Goal: Transaction & Acquisition: Purchase product/service

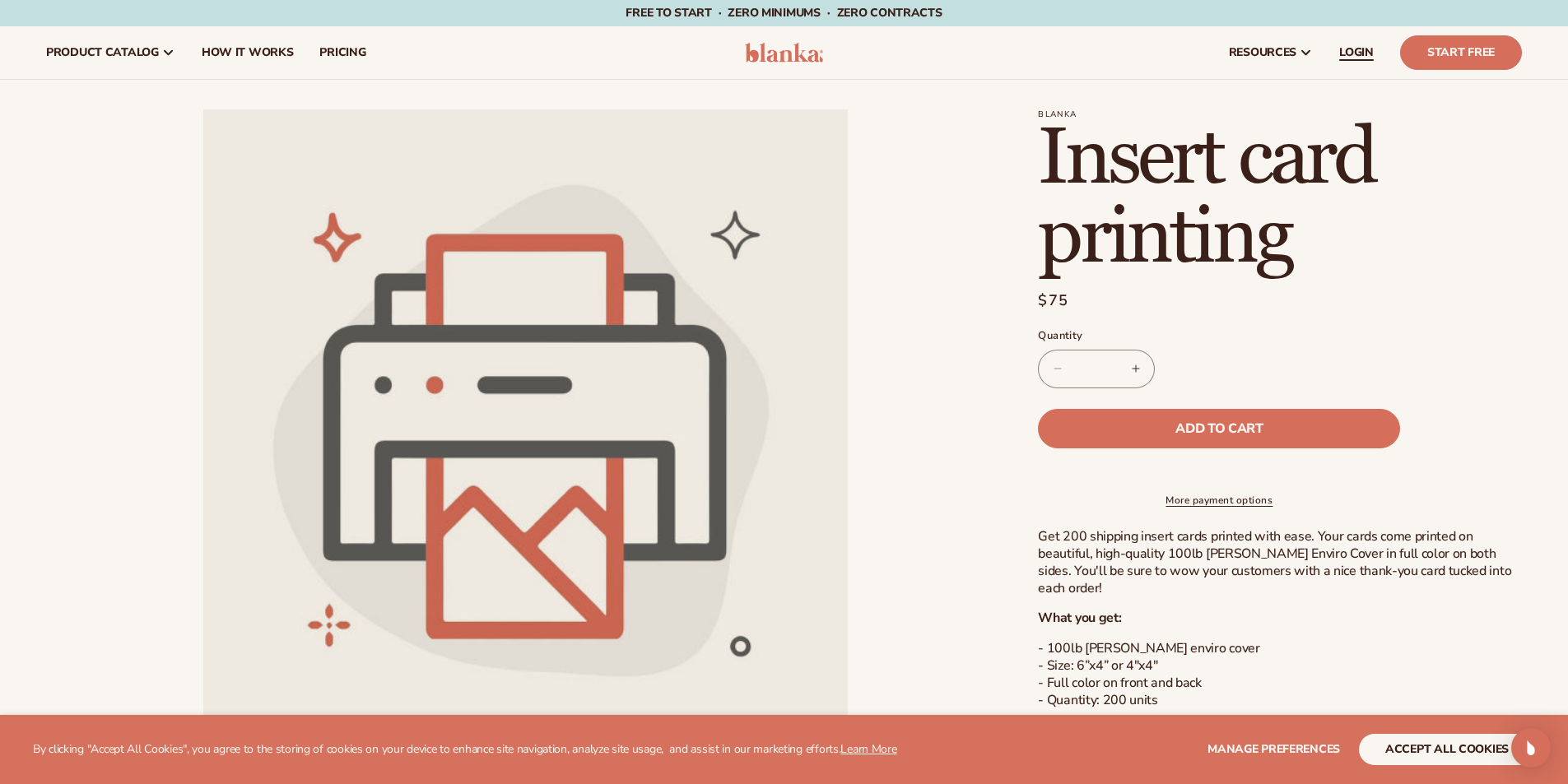
click at [1367, 46] on span "LOGIN" at bounding box center [1356, 53] width 34 height 13
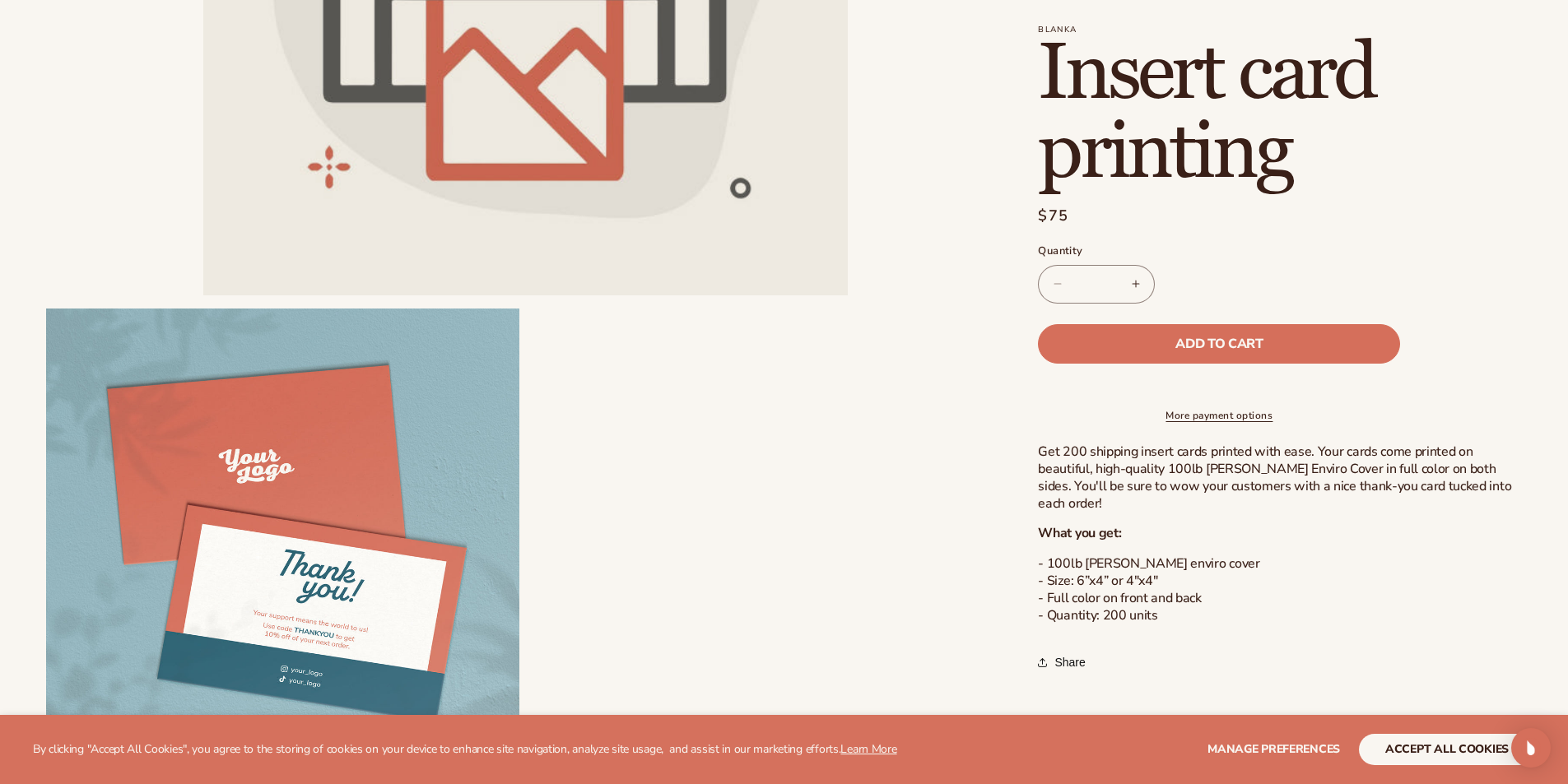
scroll to position [494, 0]
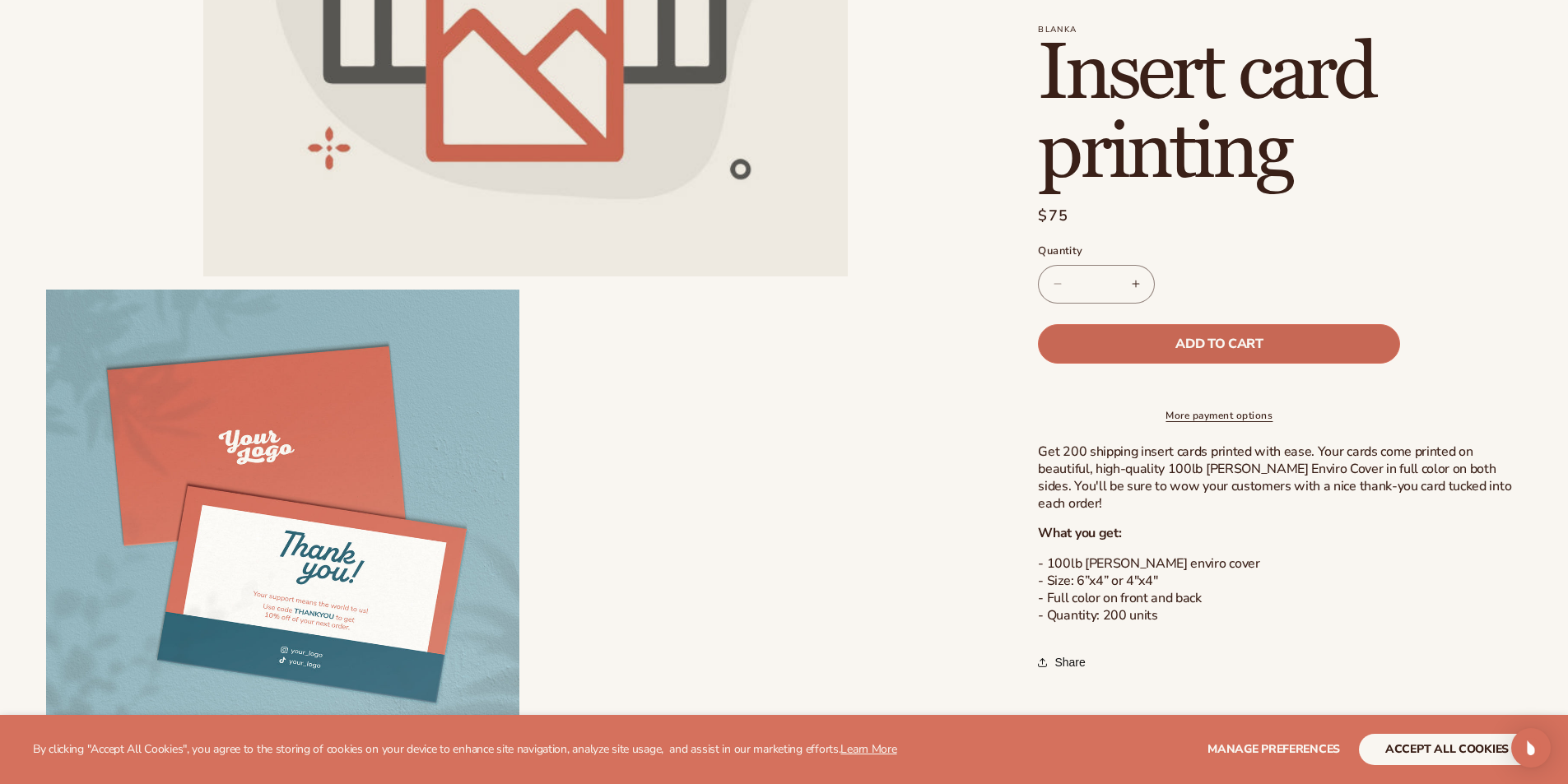
click at [1324, 343] on button "Add to cart" at bounding box center [1219, 344] width 362 height 40
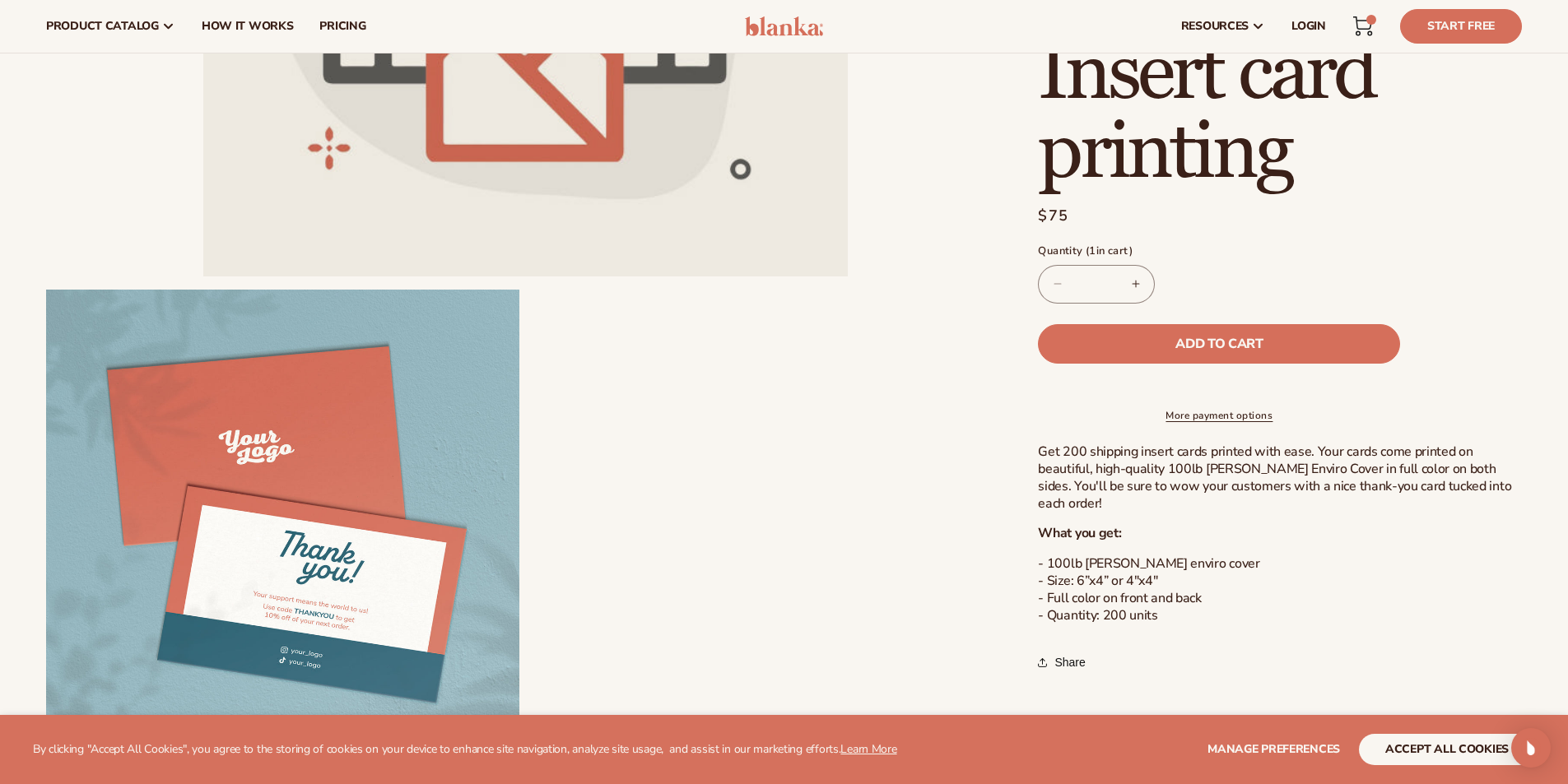
click at [1361, 24] on icon at bounding box center [1362, 26] width 19 height 19
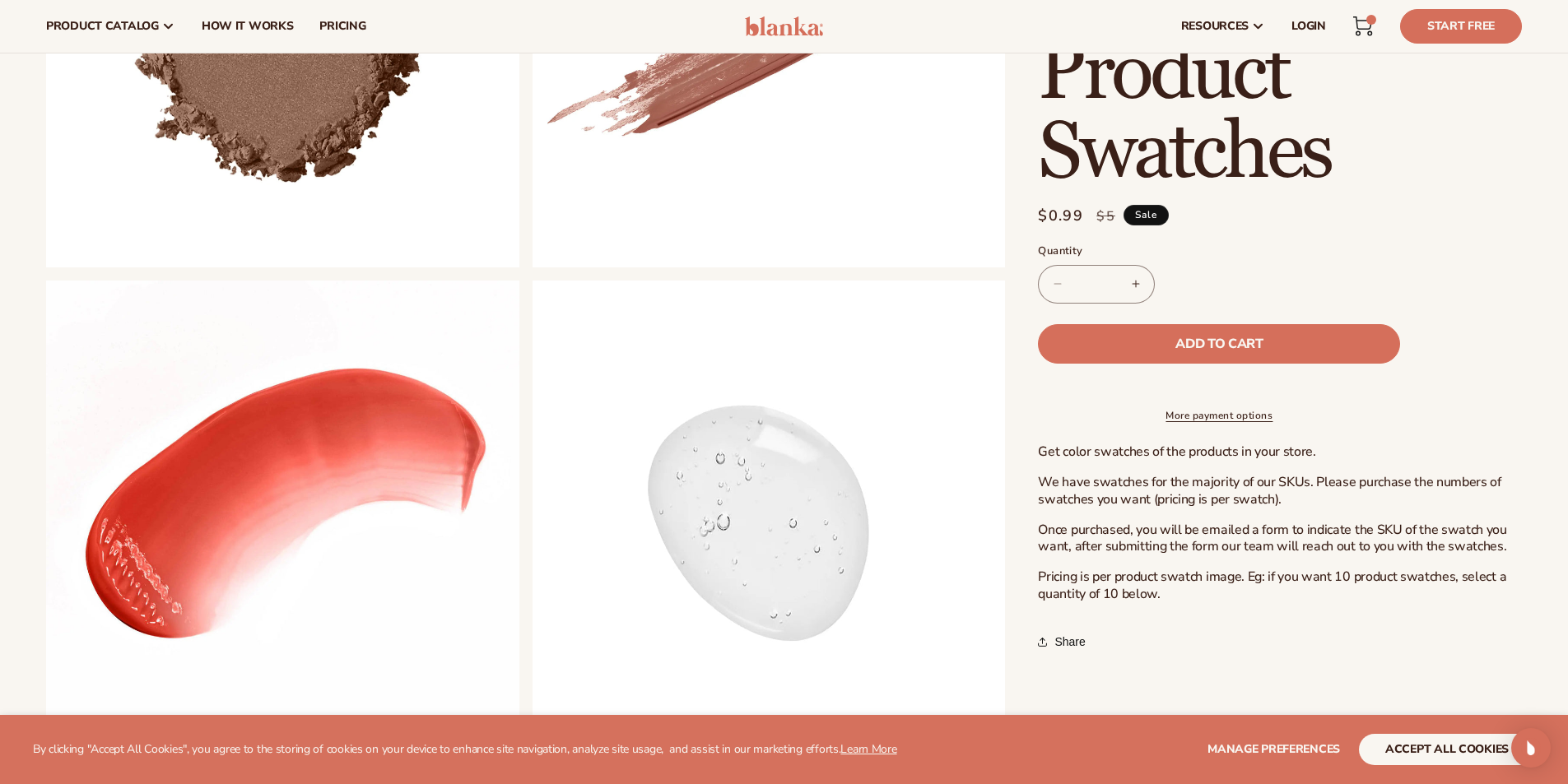
scroll to position [988, 0]
click at [1132, 282] on button "Increase quantity for Product Swatches" at bounding box center [1135, 285] width 37 height 39
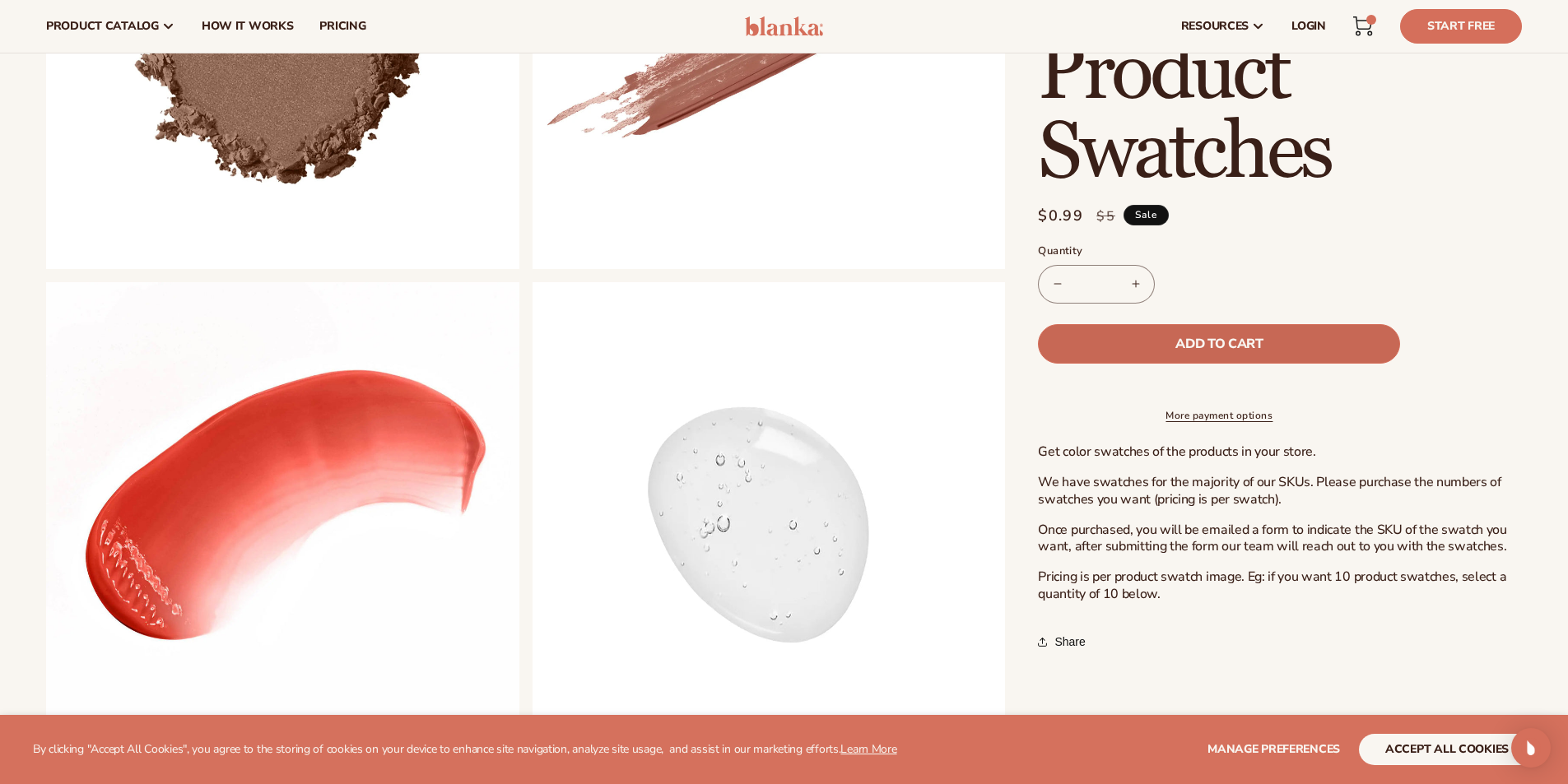
click at [1191, 337] on span "Add to cart" at bounding box center [1219, 344] width 87 height 13
type input "*"
click at [1363, 24] on icon at bounding box center [1362, 26] width 19 height 19
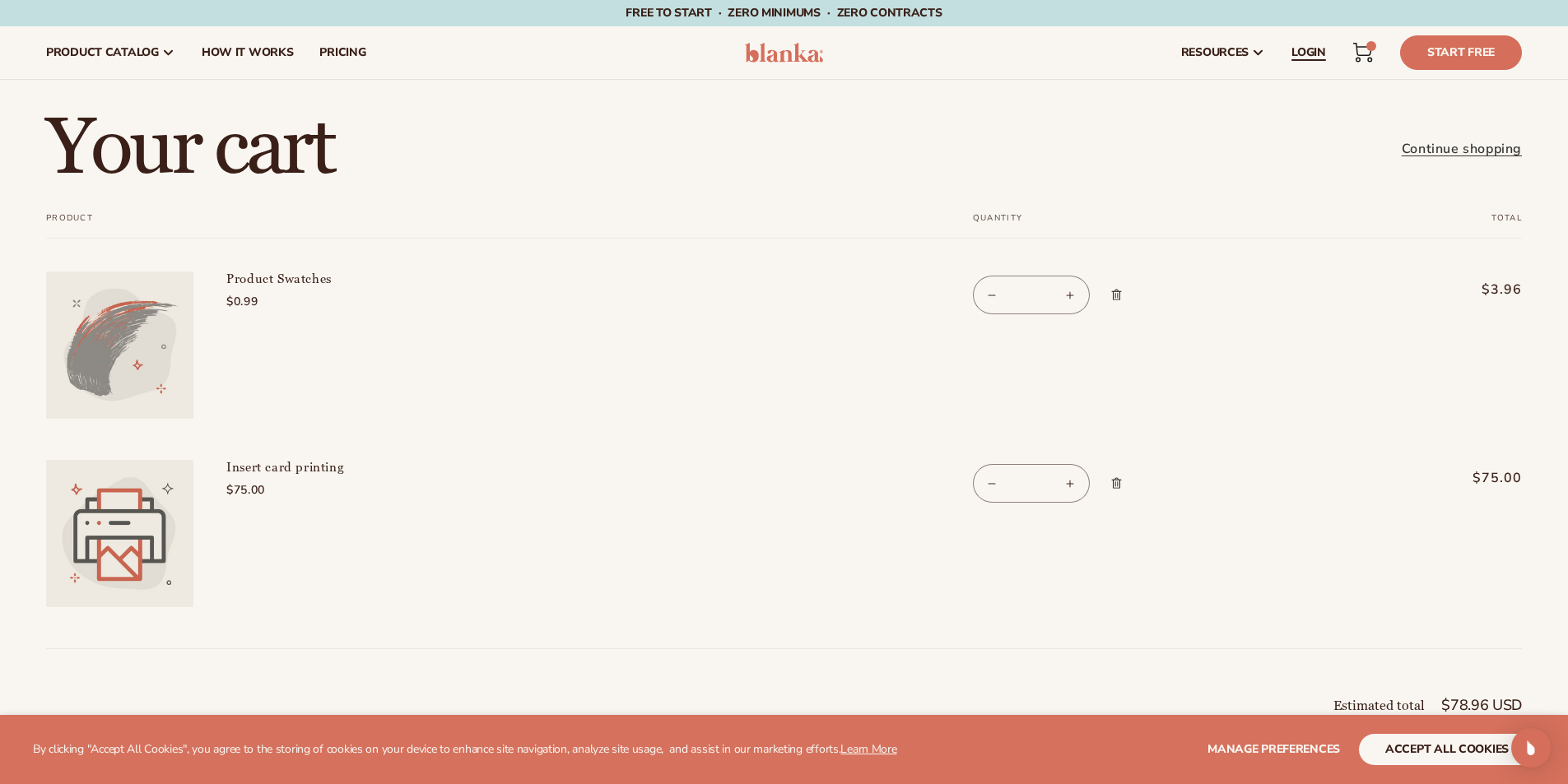
click at [1293, 48] on span "LOGIN" at bounding box center [1309, 53] width 34 height 13
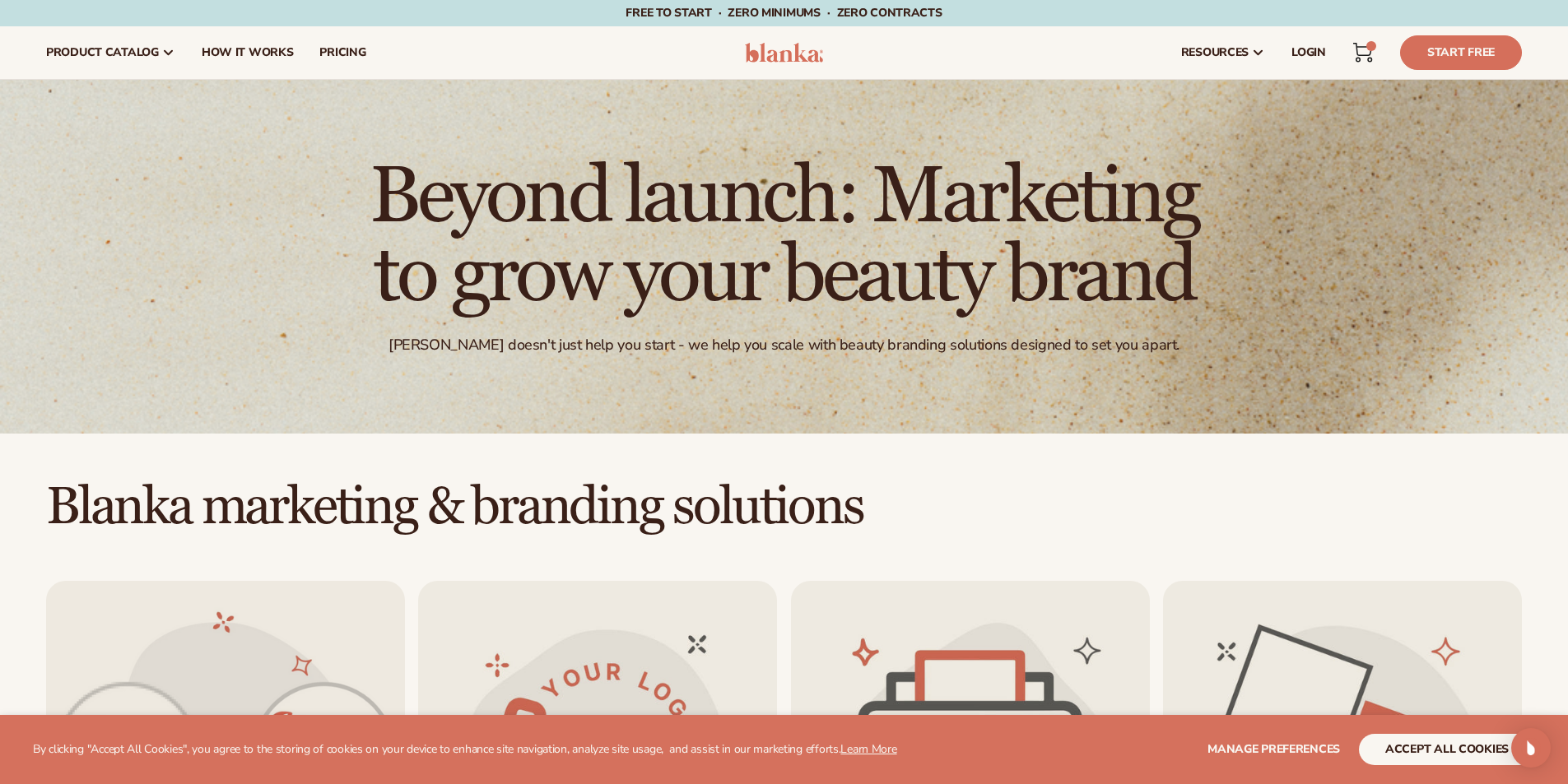
click at [1371, 47] on div "5 5 items" at bounding box center [1371, 45] width 10 height 10
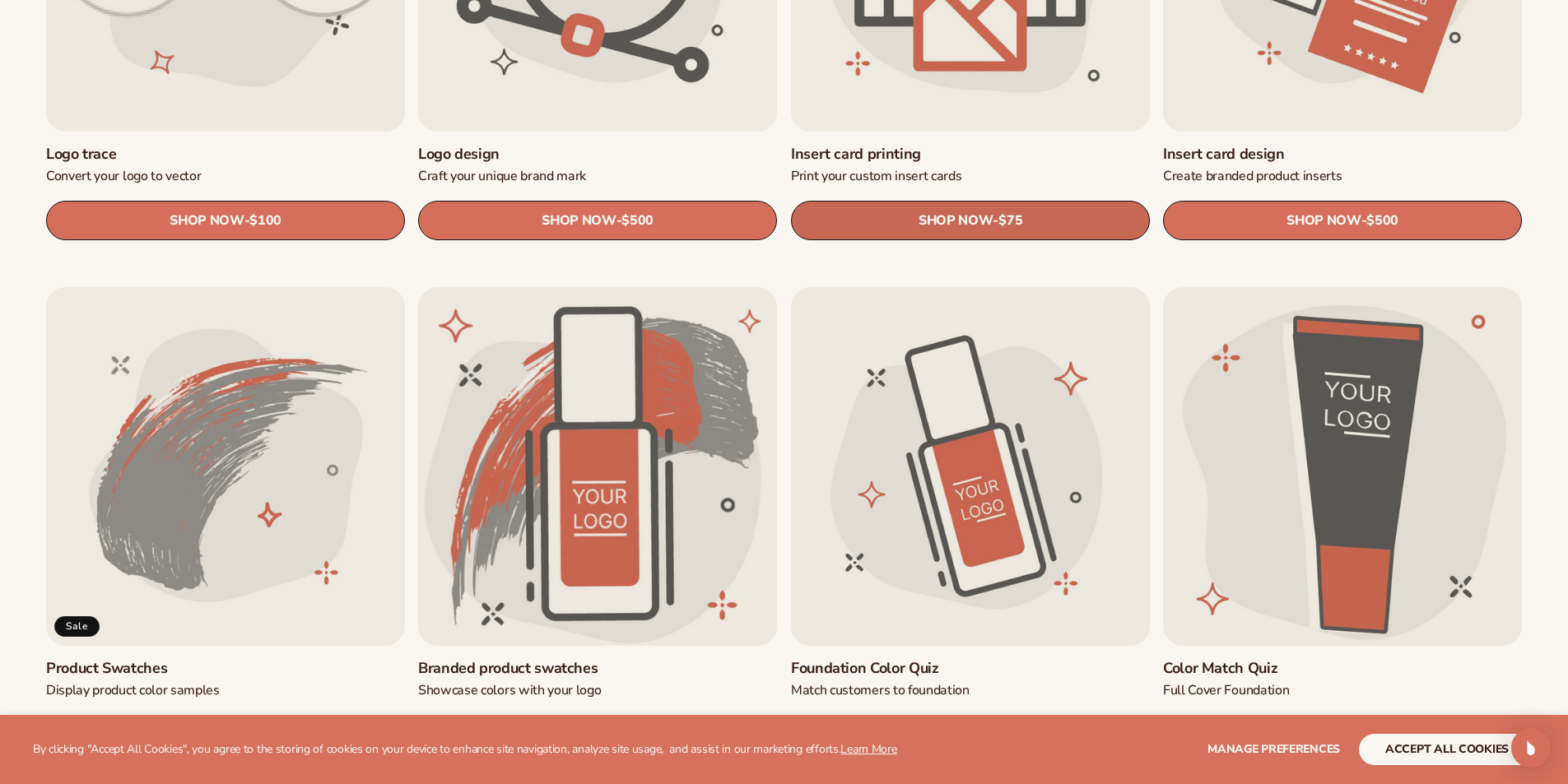
scroll to position [905, 0]
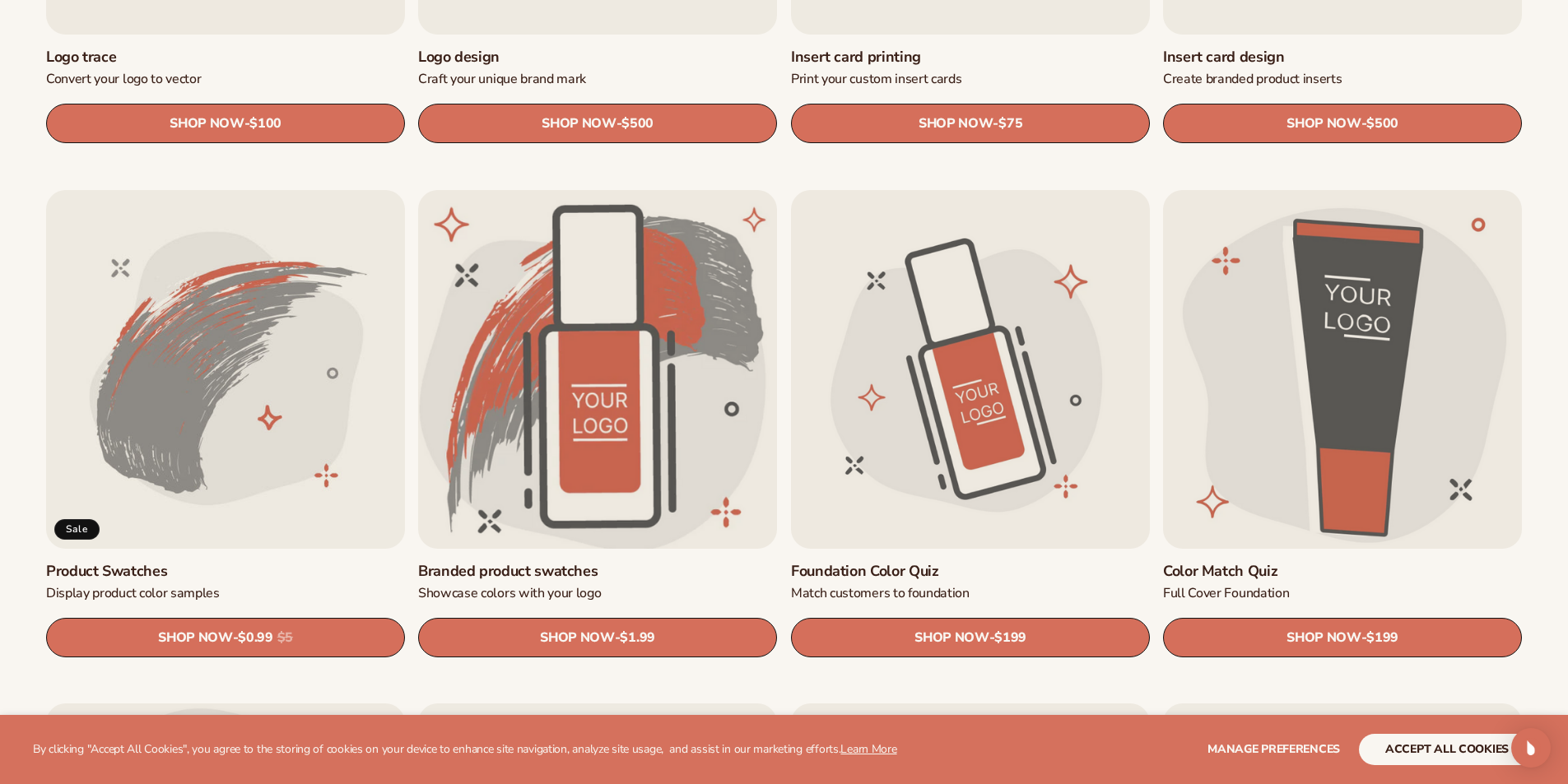
click at [696, 563] on link "Branded product swatches" at bounding box center [597, 572] width 359 height 19
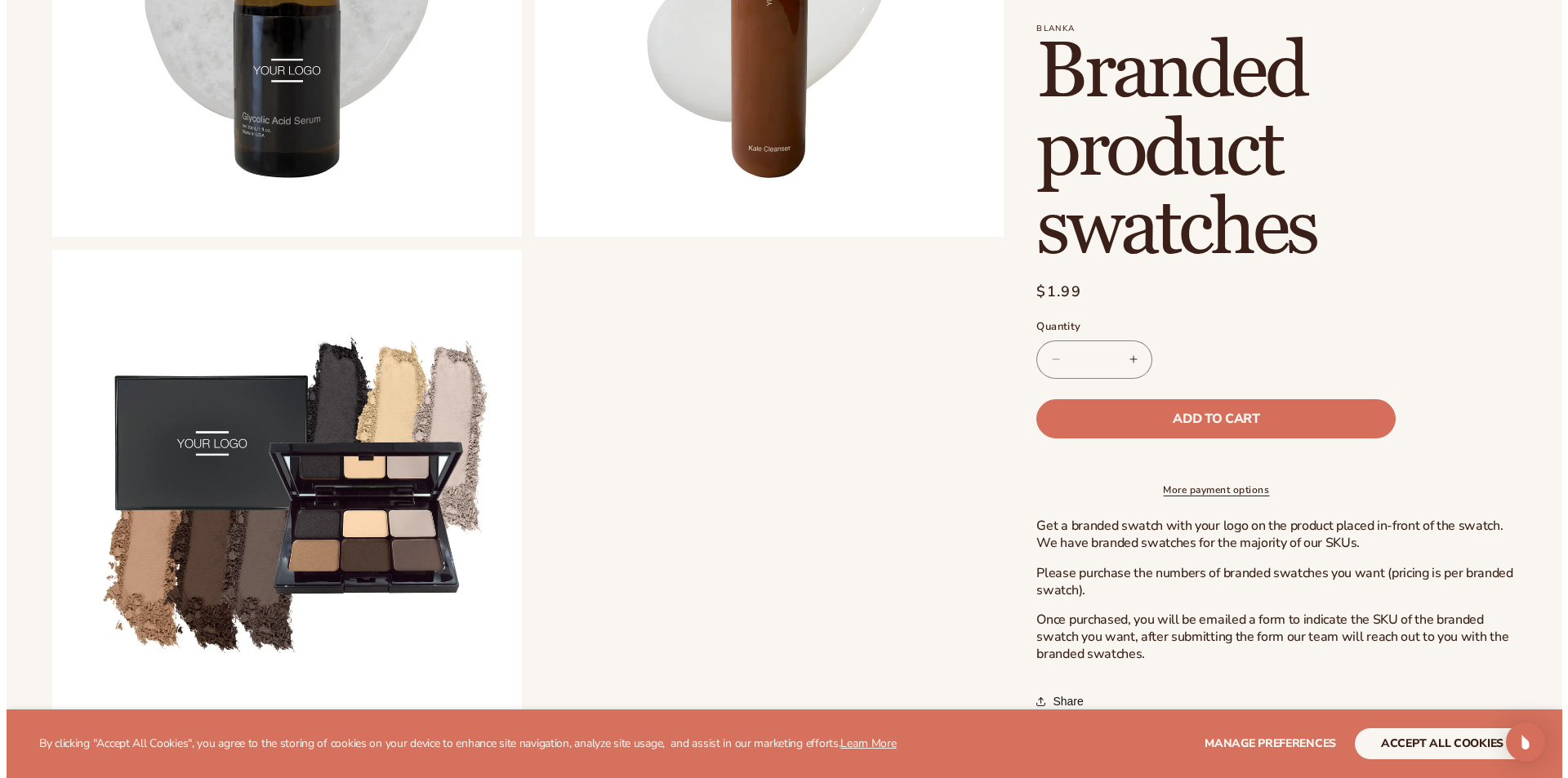
scroll to position [1633, 0]
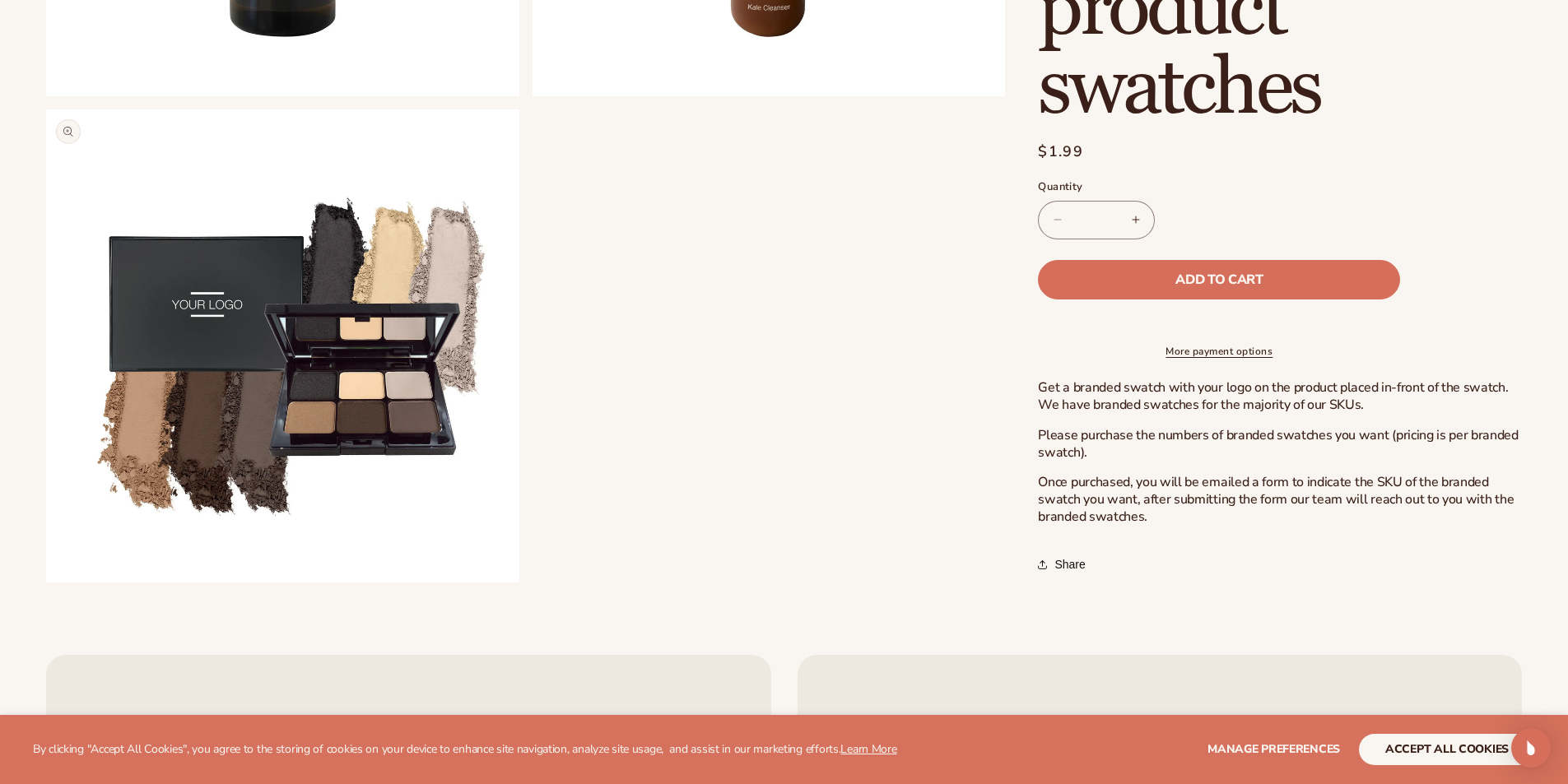
click at [46, 583] on button "Open media 6 in modal" at bounding box center [46, 583] width 0 height 0
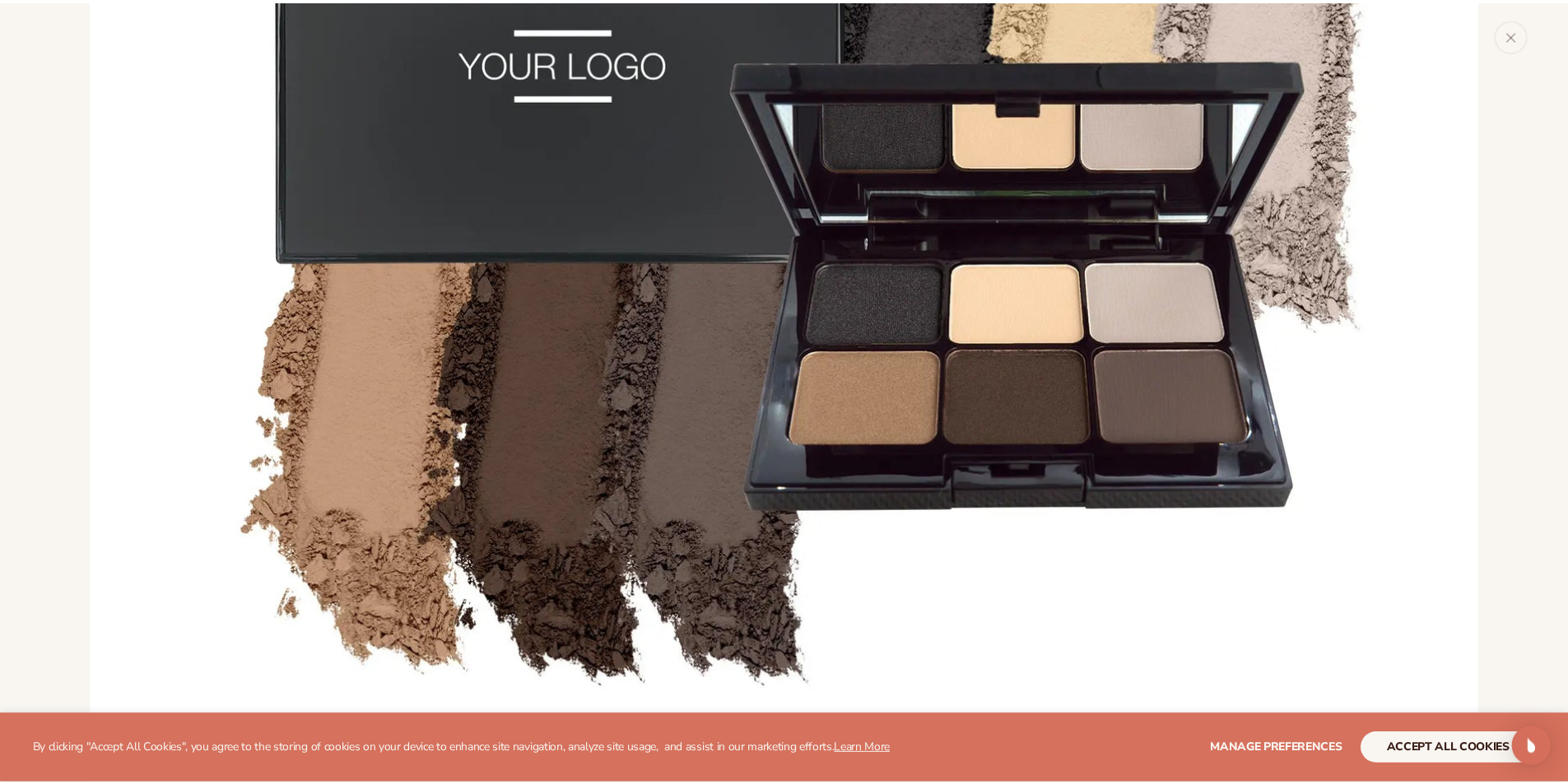
scroll to position [7589, 0]
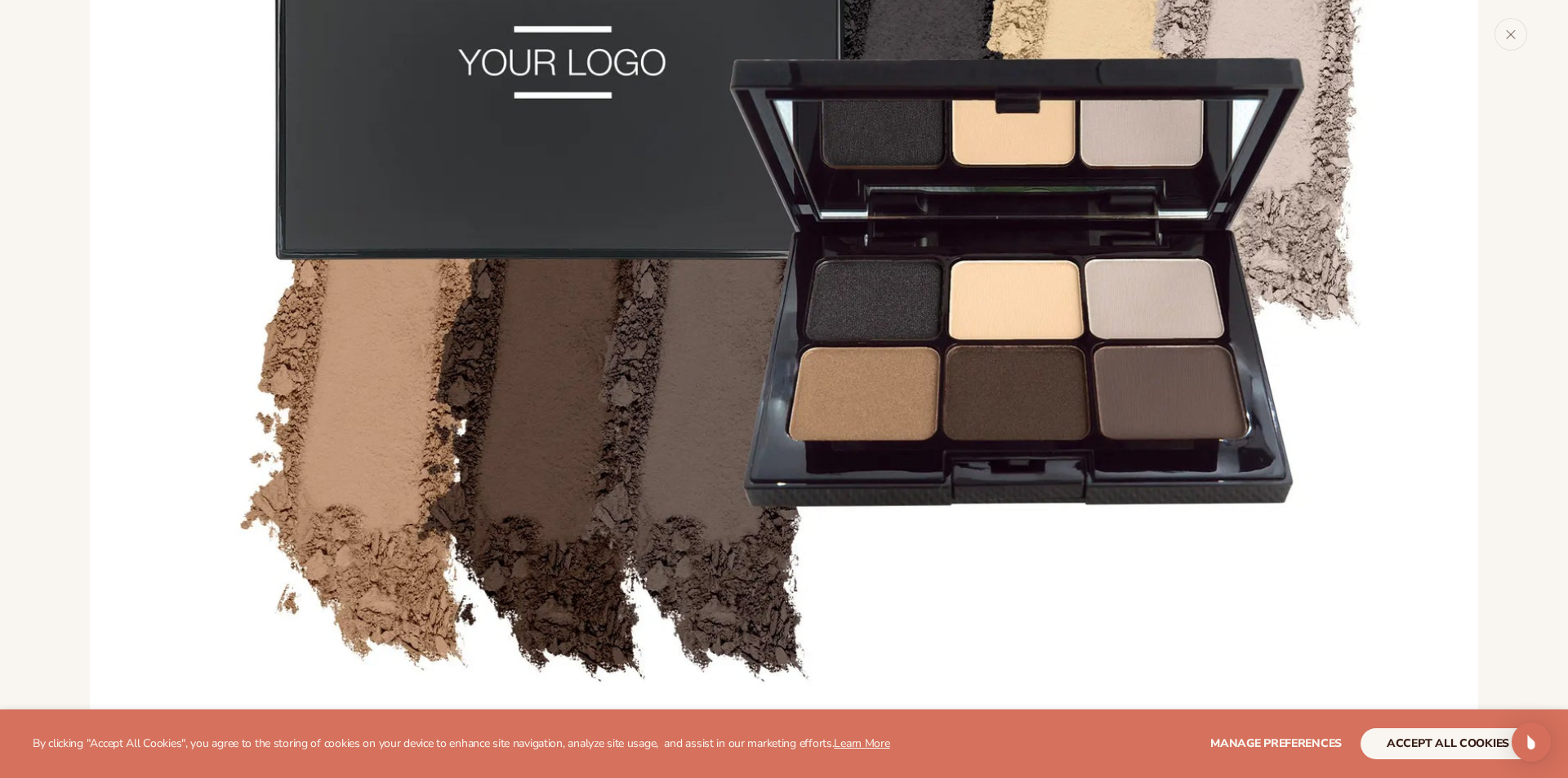
click at [261, 386] on img "Media gallery" at bounding box center [784, 184] width 1389 height 1389
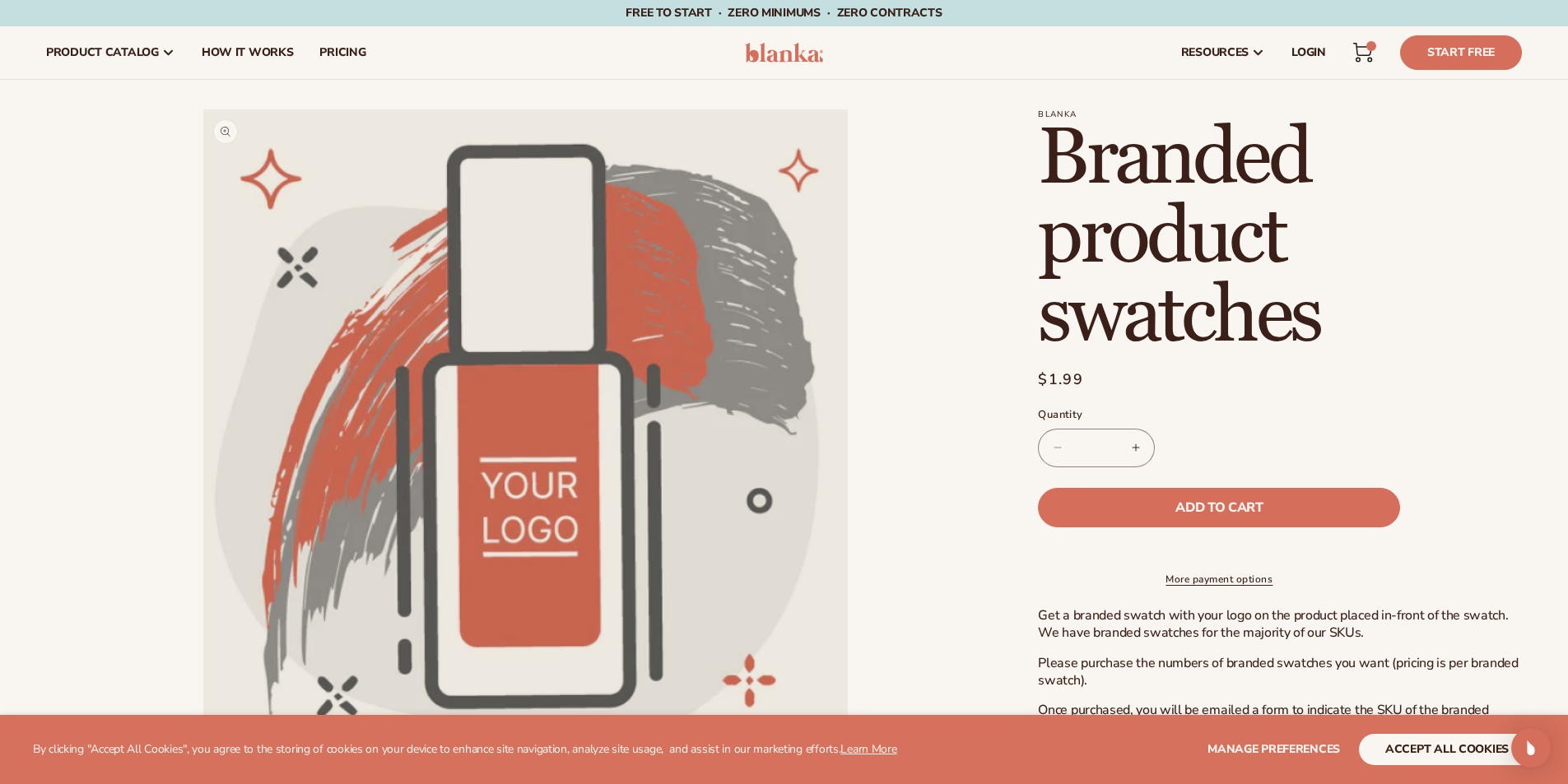
scroll to position [165, 0]
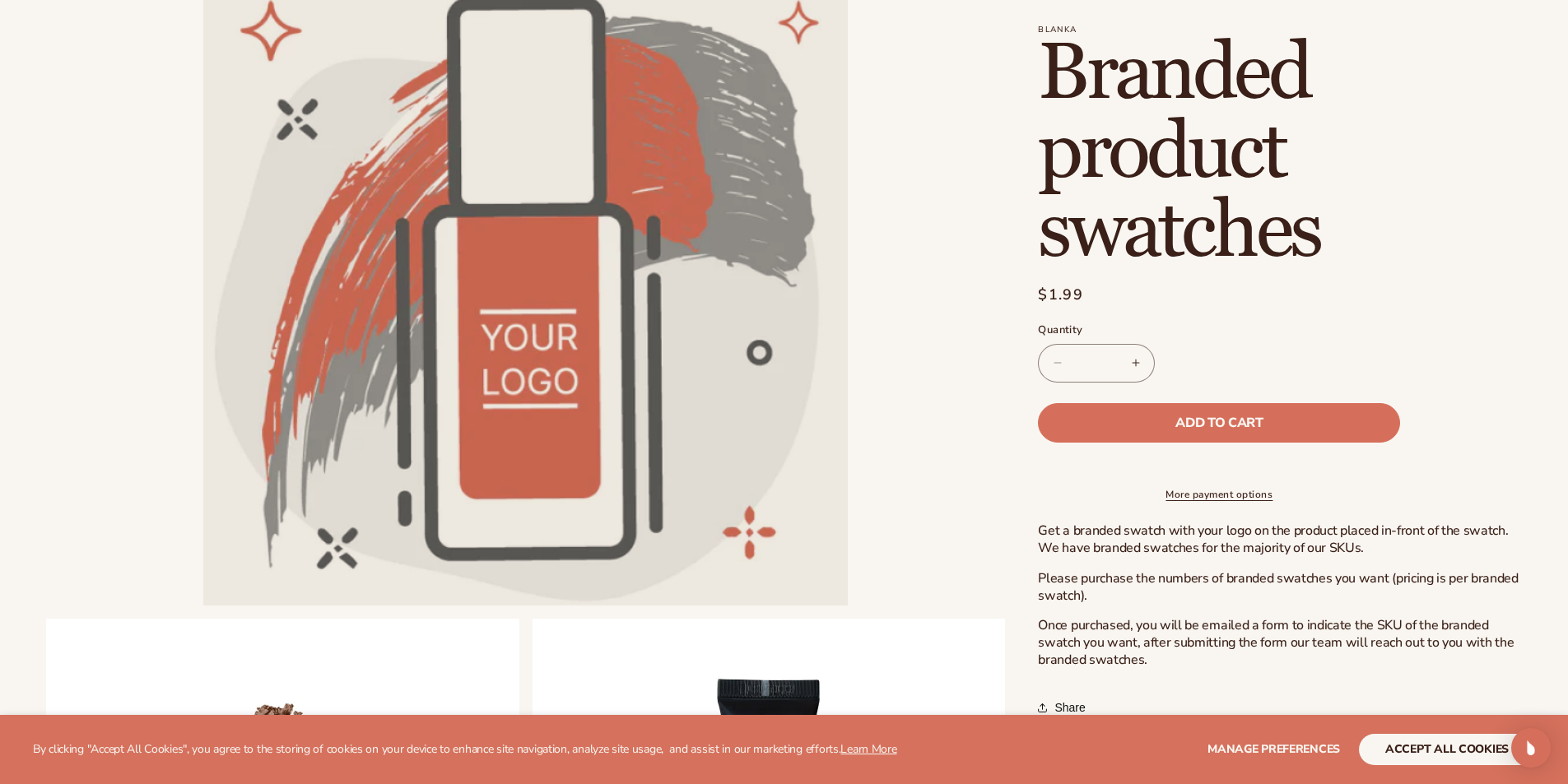
click at [1109, 362] on input "*" at bounding box center [1096, 363] width 41 height 39
click at [1174, 409] on button "Add to cart" at bounding box center [1219, 423] width 362 height 40
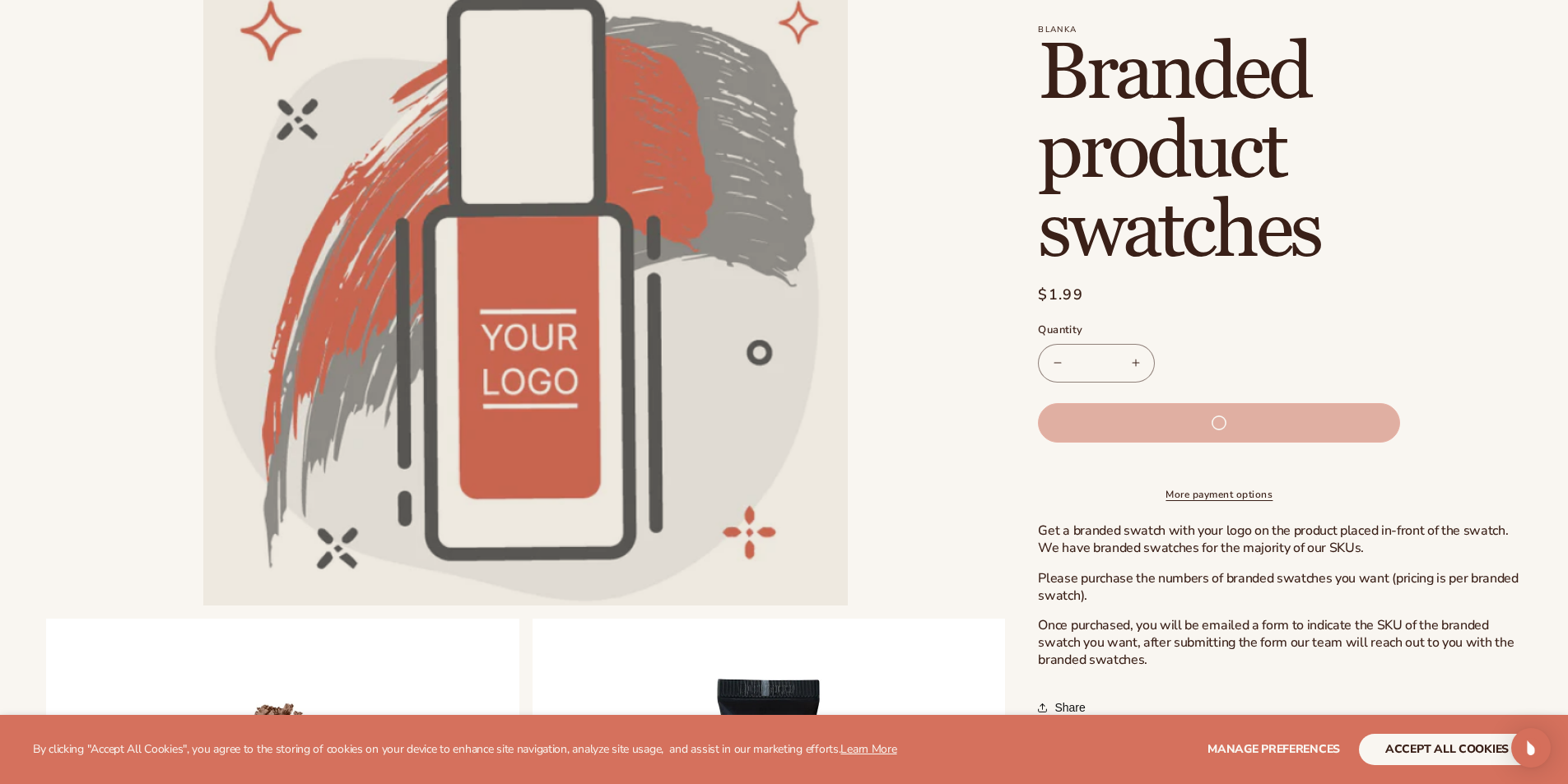
type input "*"
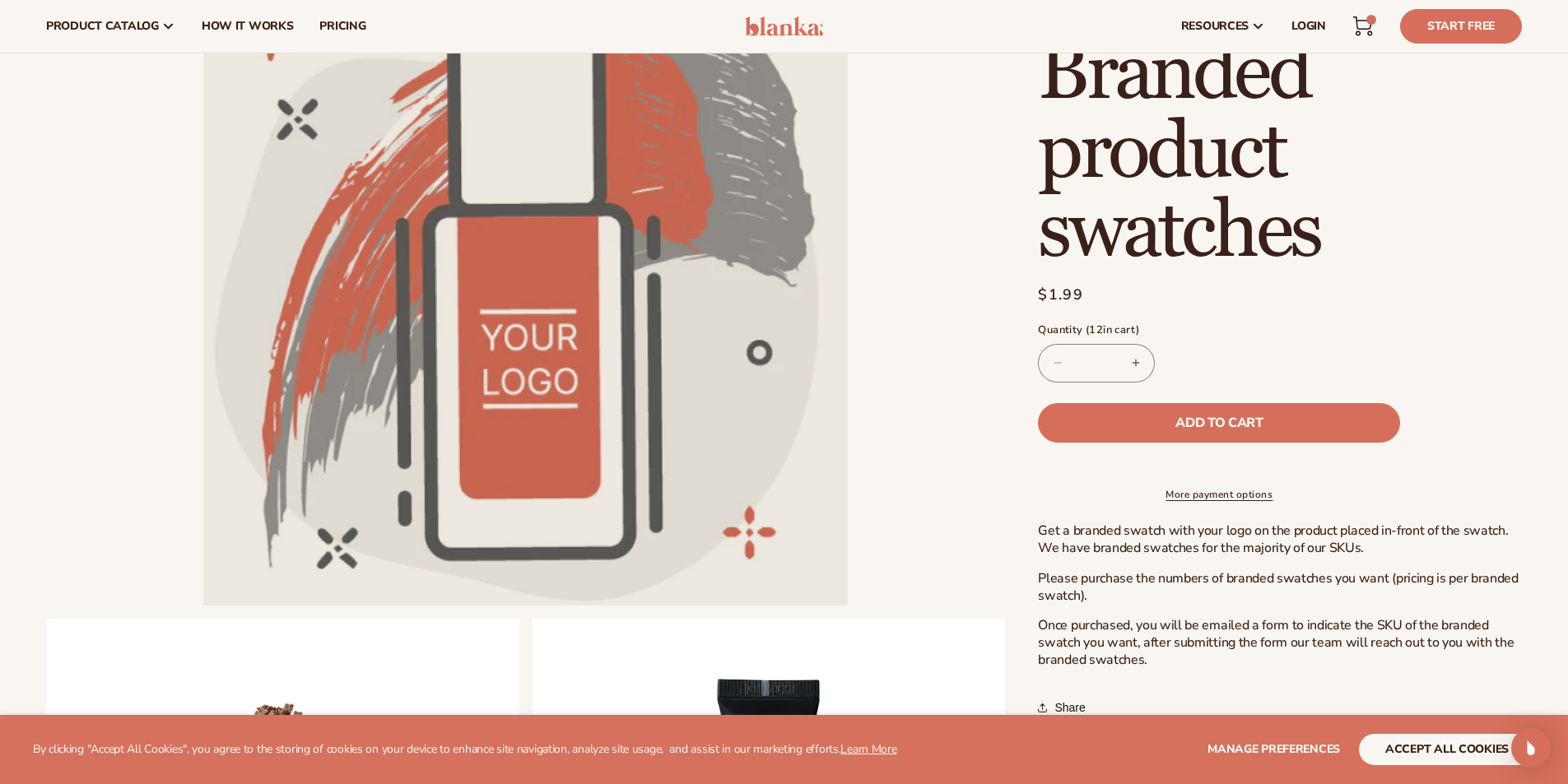
click at [1363, 20] on icon at bounding box center [1363, 23] width 19 height 12
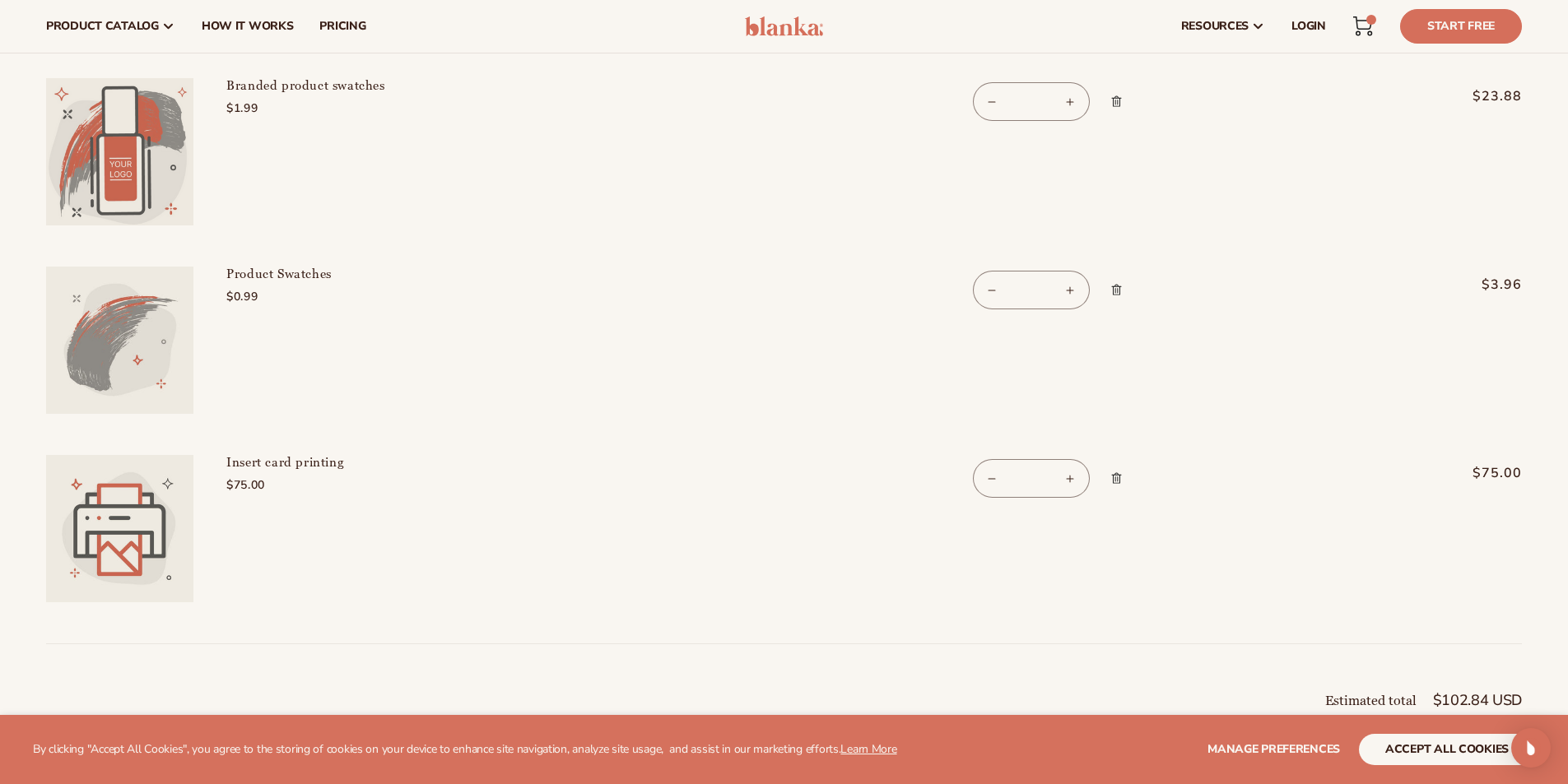
scroll to position [165, 0]
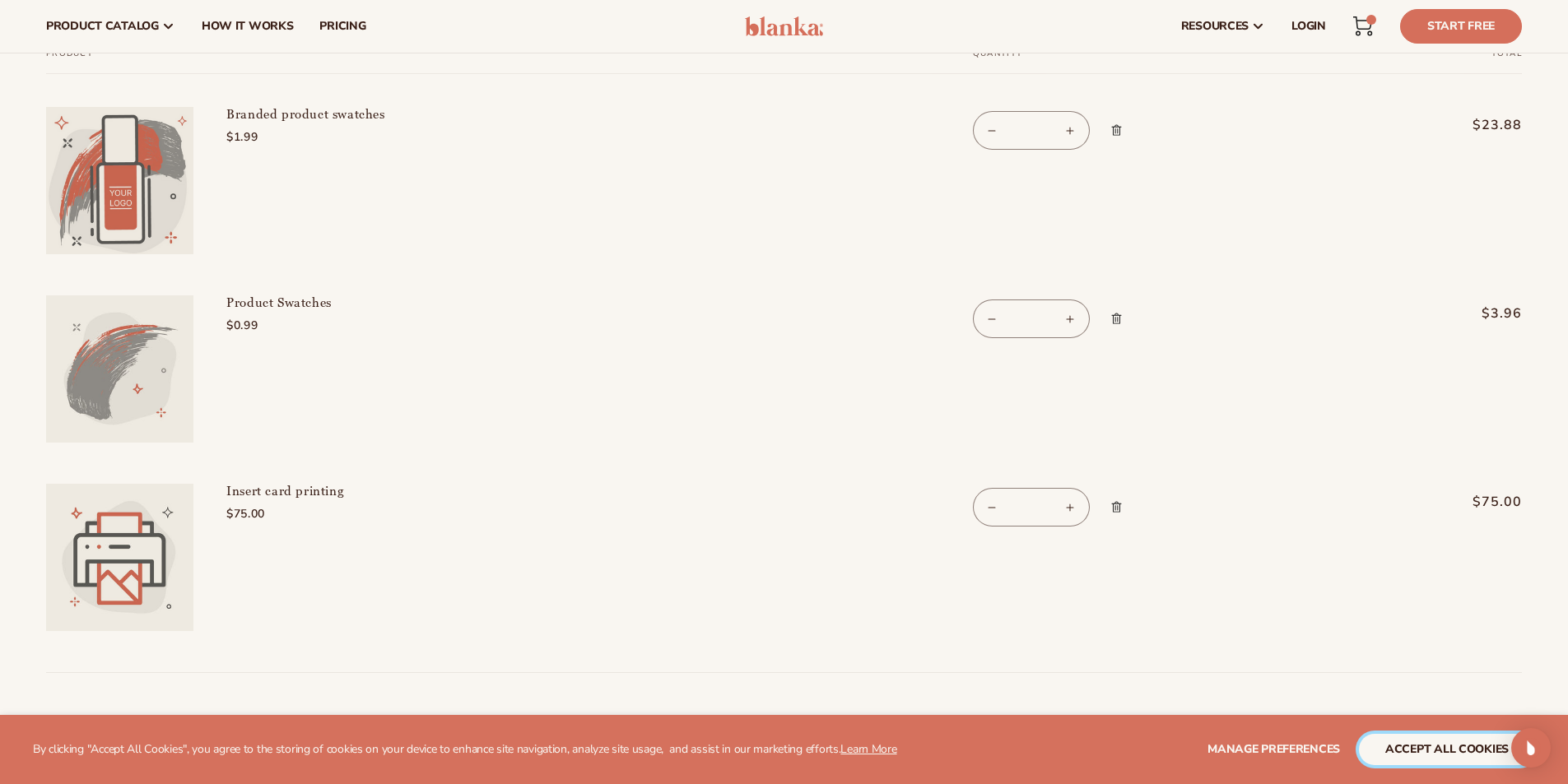
click at [1396, 744] on button "accept all cookies" at bounding box center [1447, 750] width 176 height 32
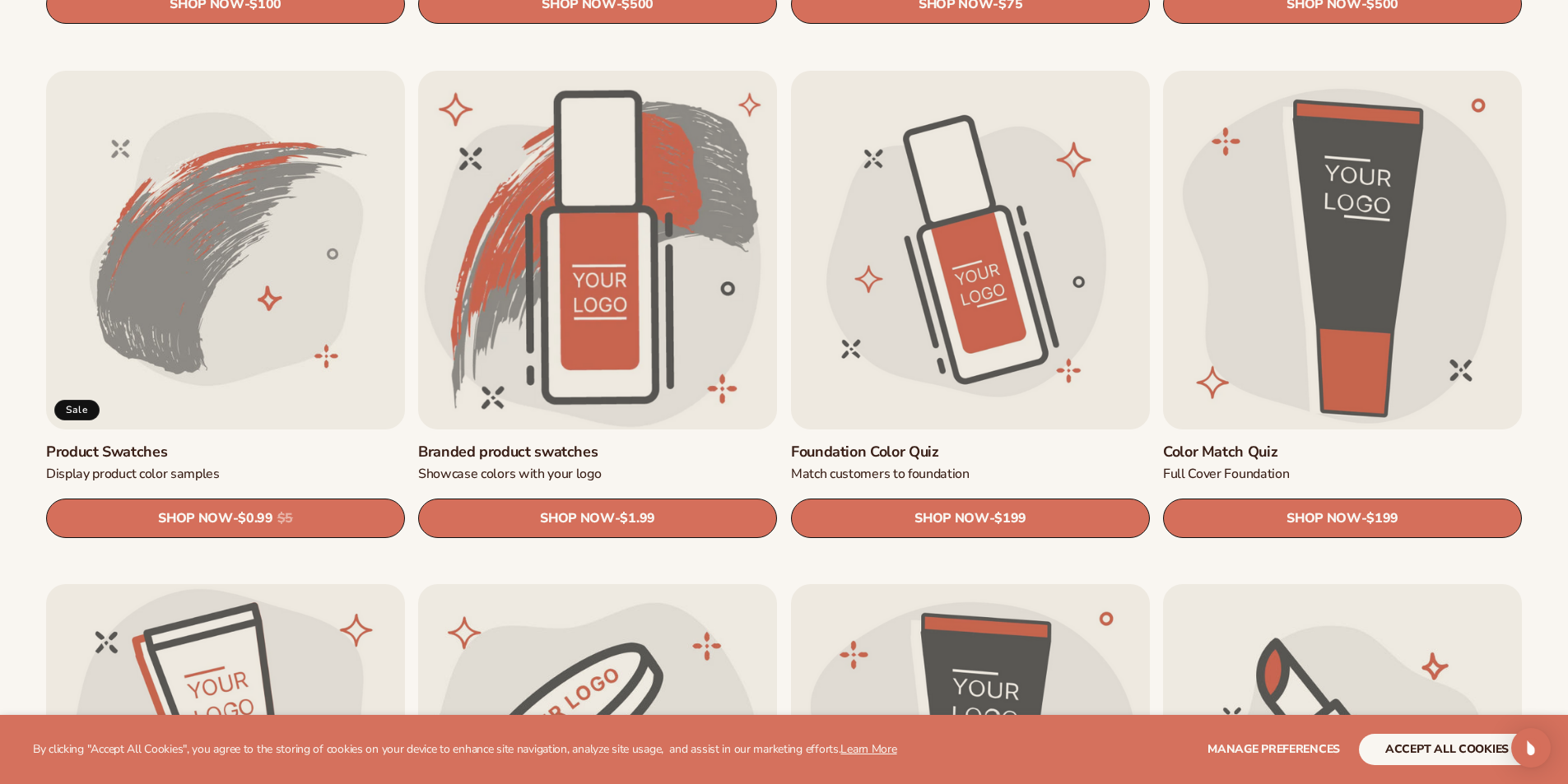
scroll to position [1153, 0]
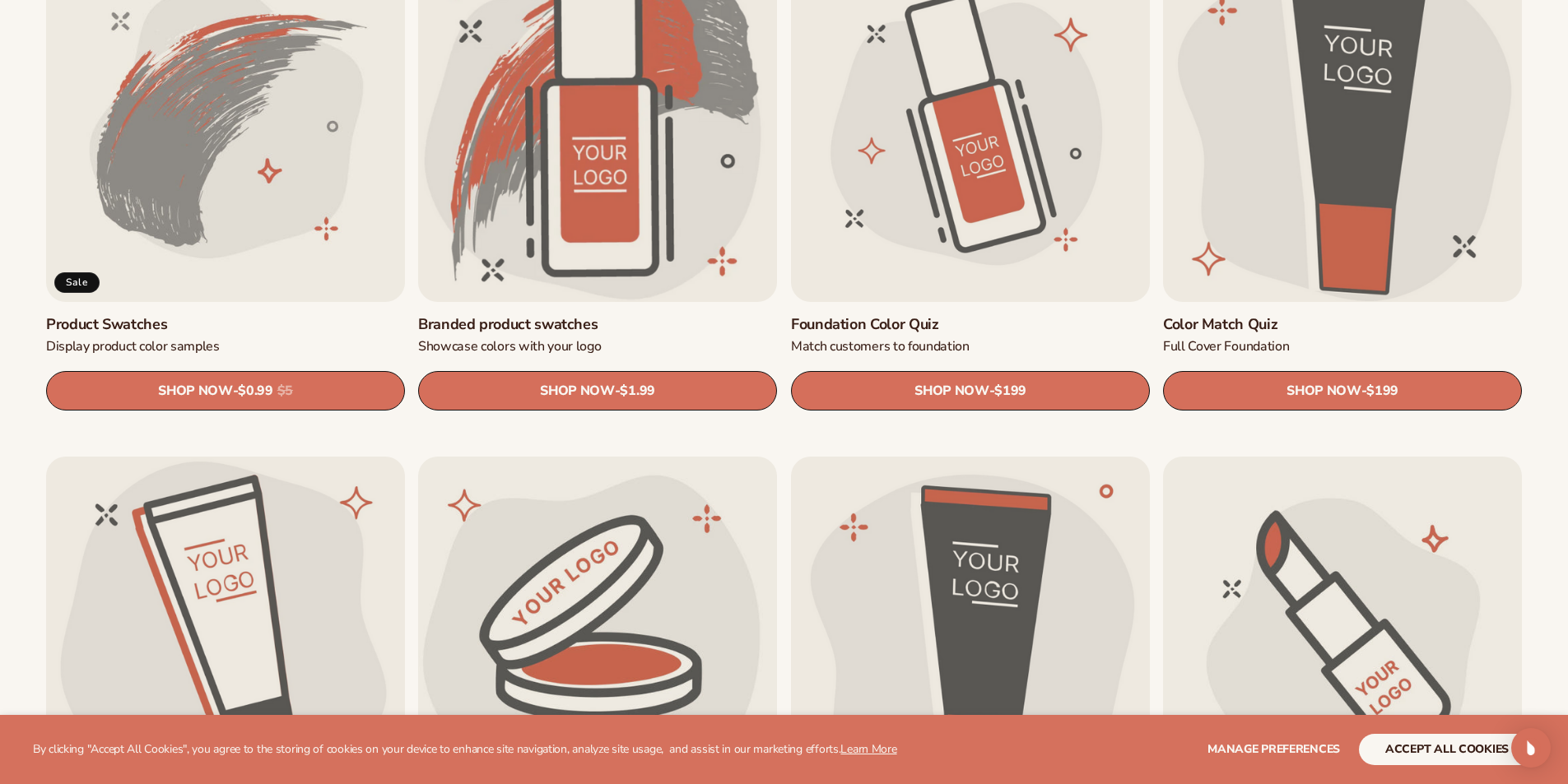
click at [1391, 315] on link "Color Match Quiz" at bounding box center [1342, 324] width 359 height 19
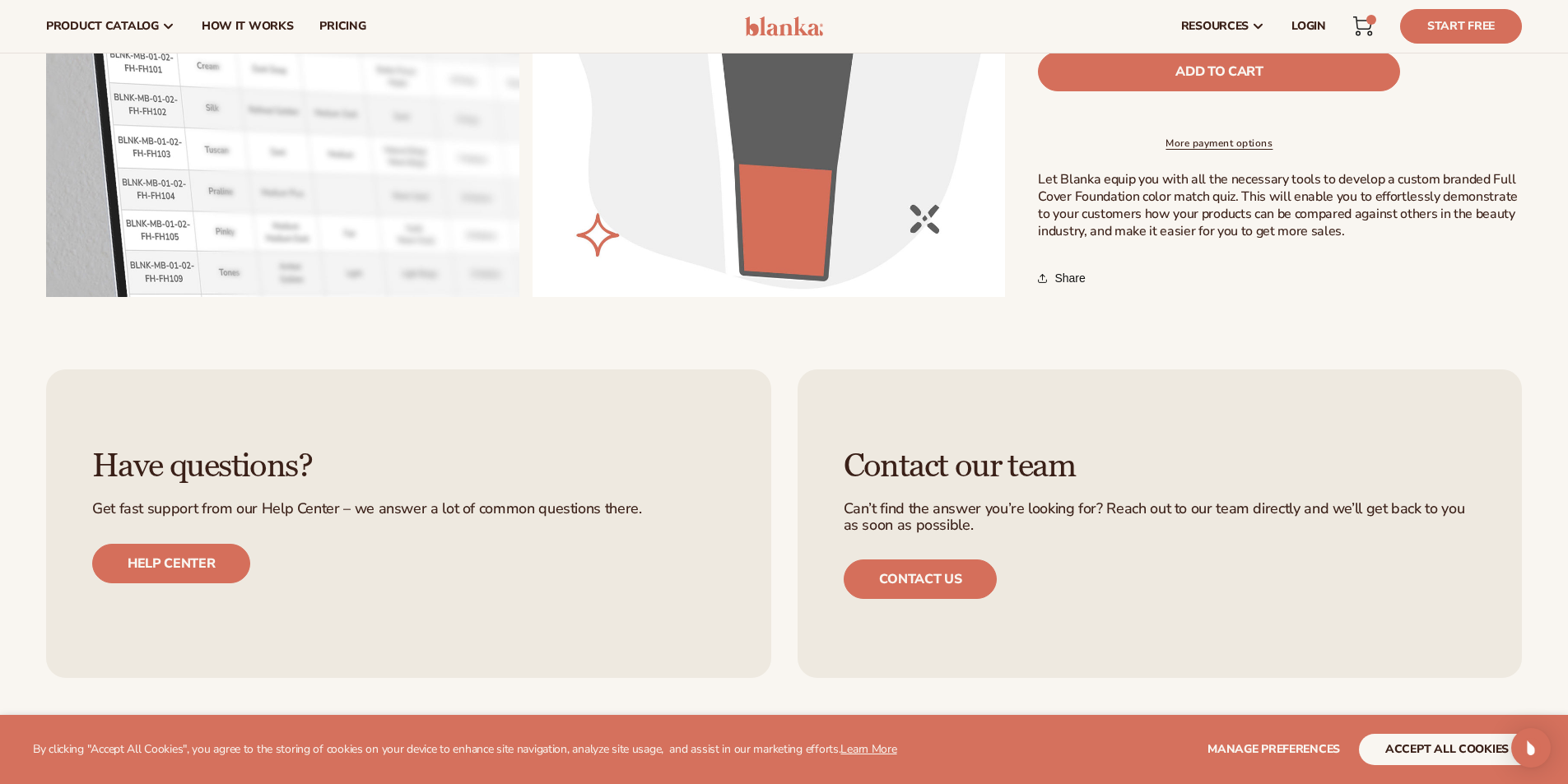
scroll to position [659, 0]
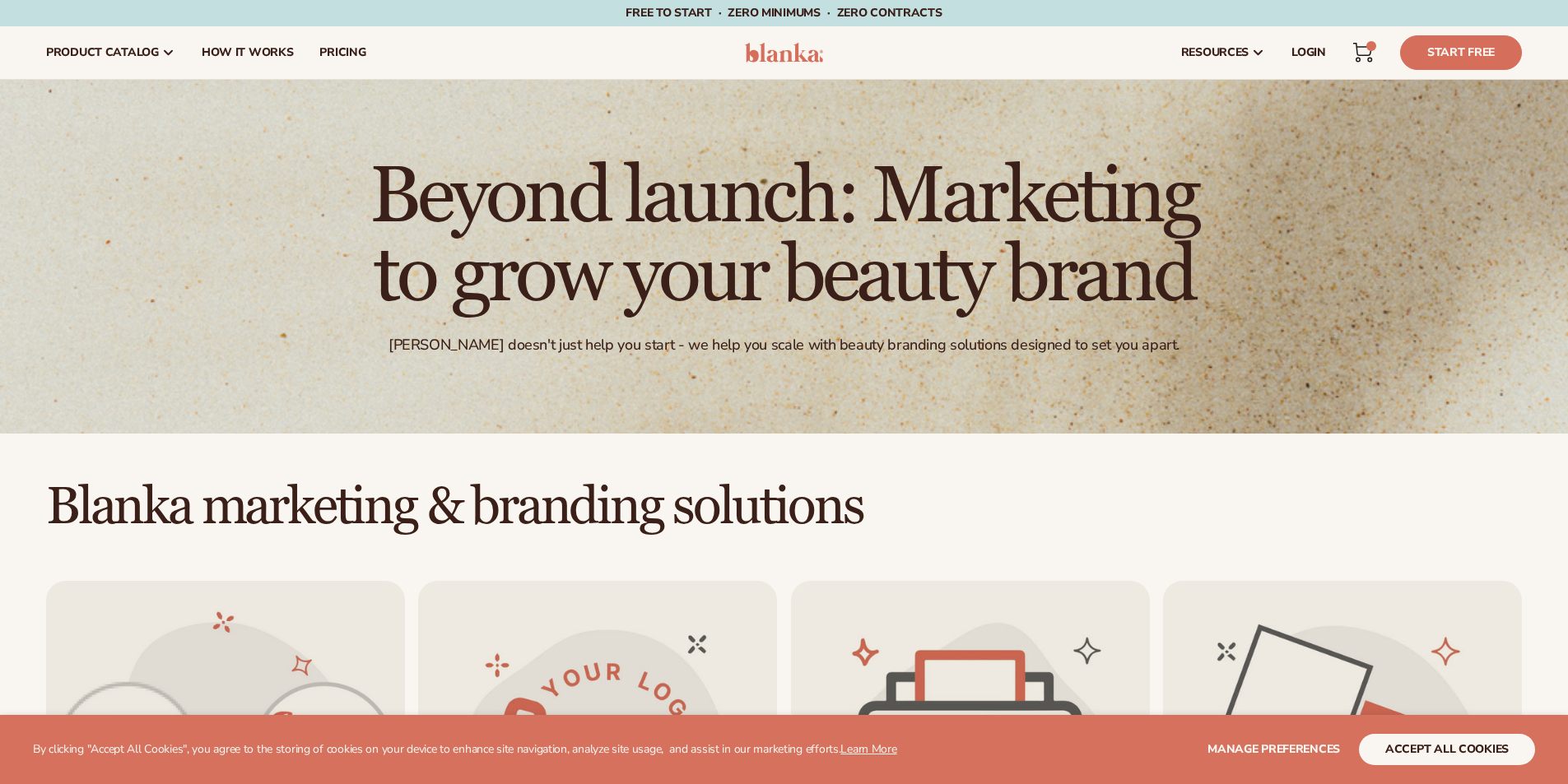
scroll to position [1153, 0]
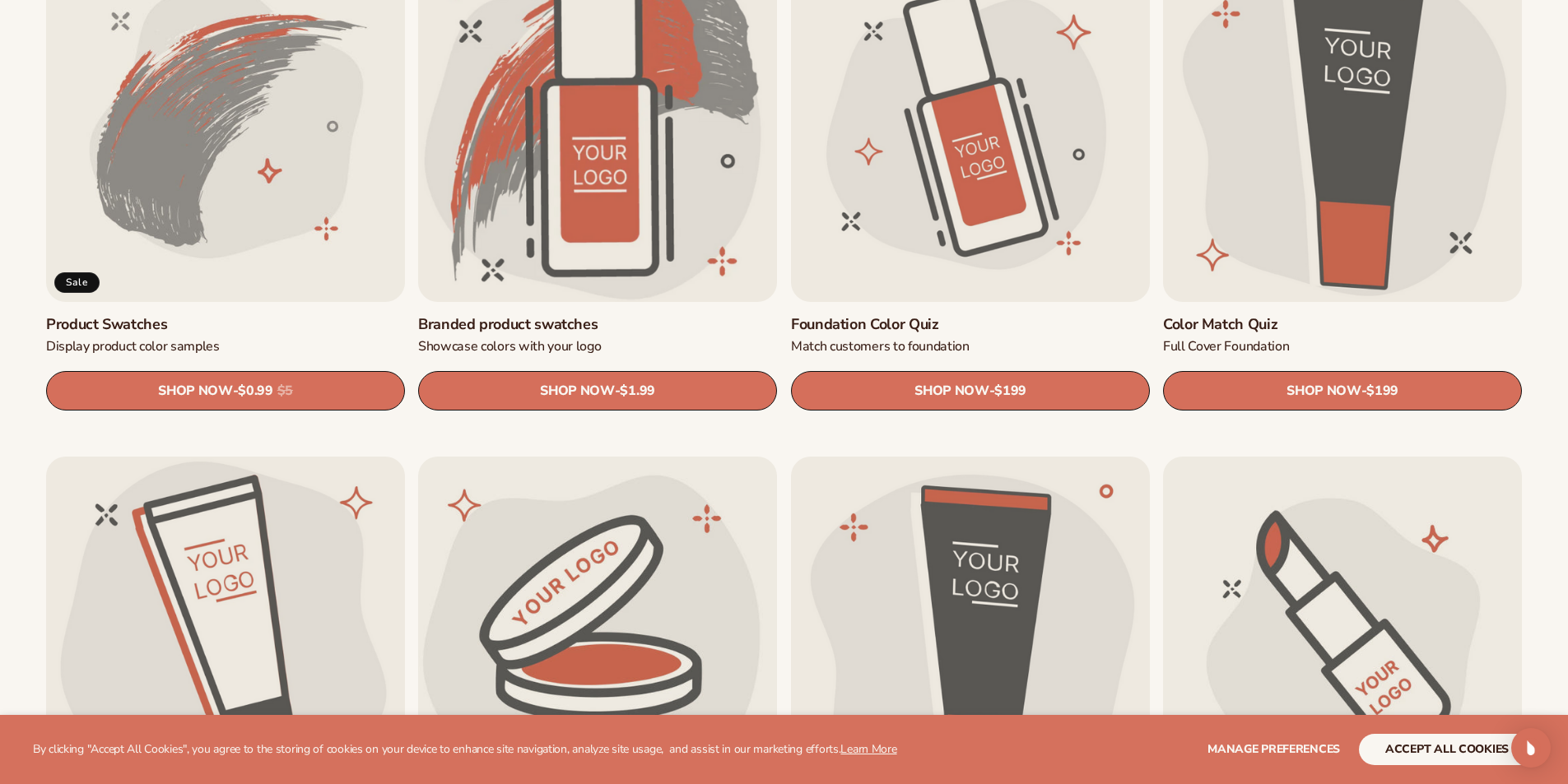
click at [1053, 315] on link "Foundation Color Quiz" at bounding box center [970, 324] width 359 height 19
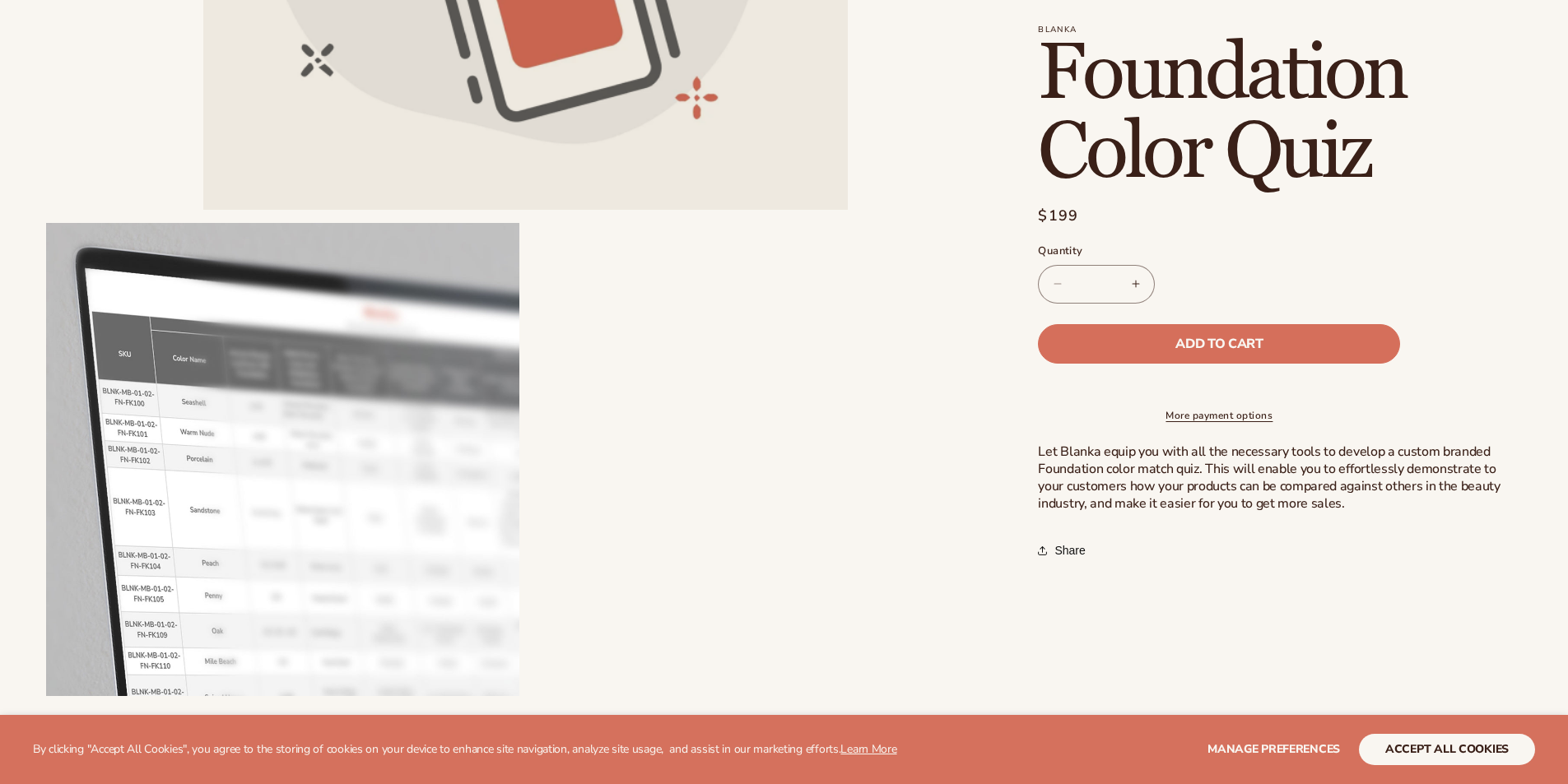
scroll to position [576, 0]
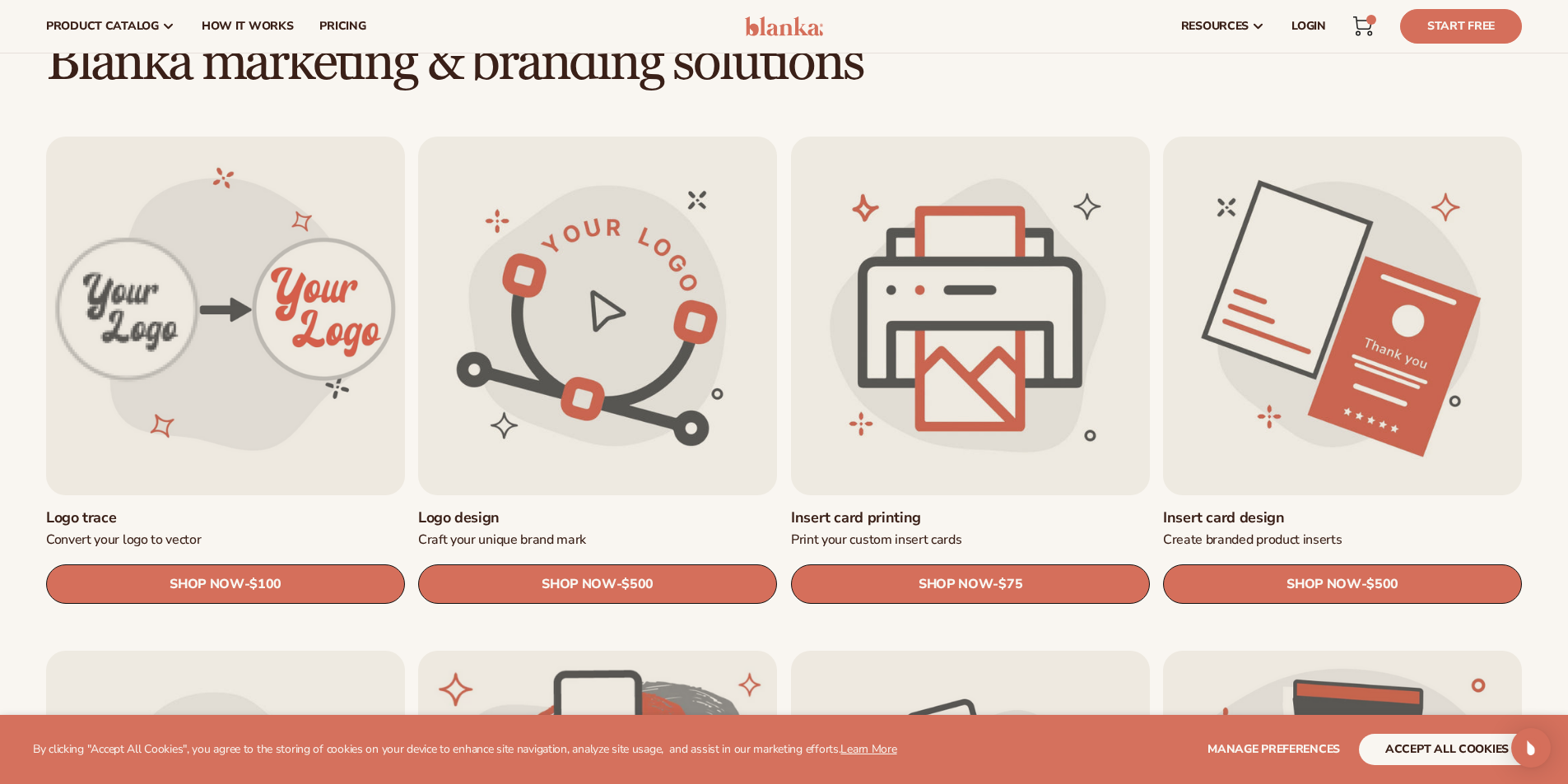
scroll to position [329, 0]
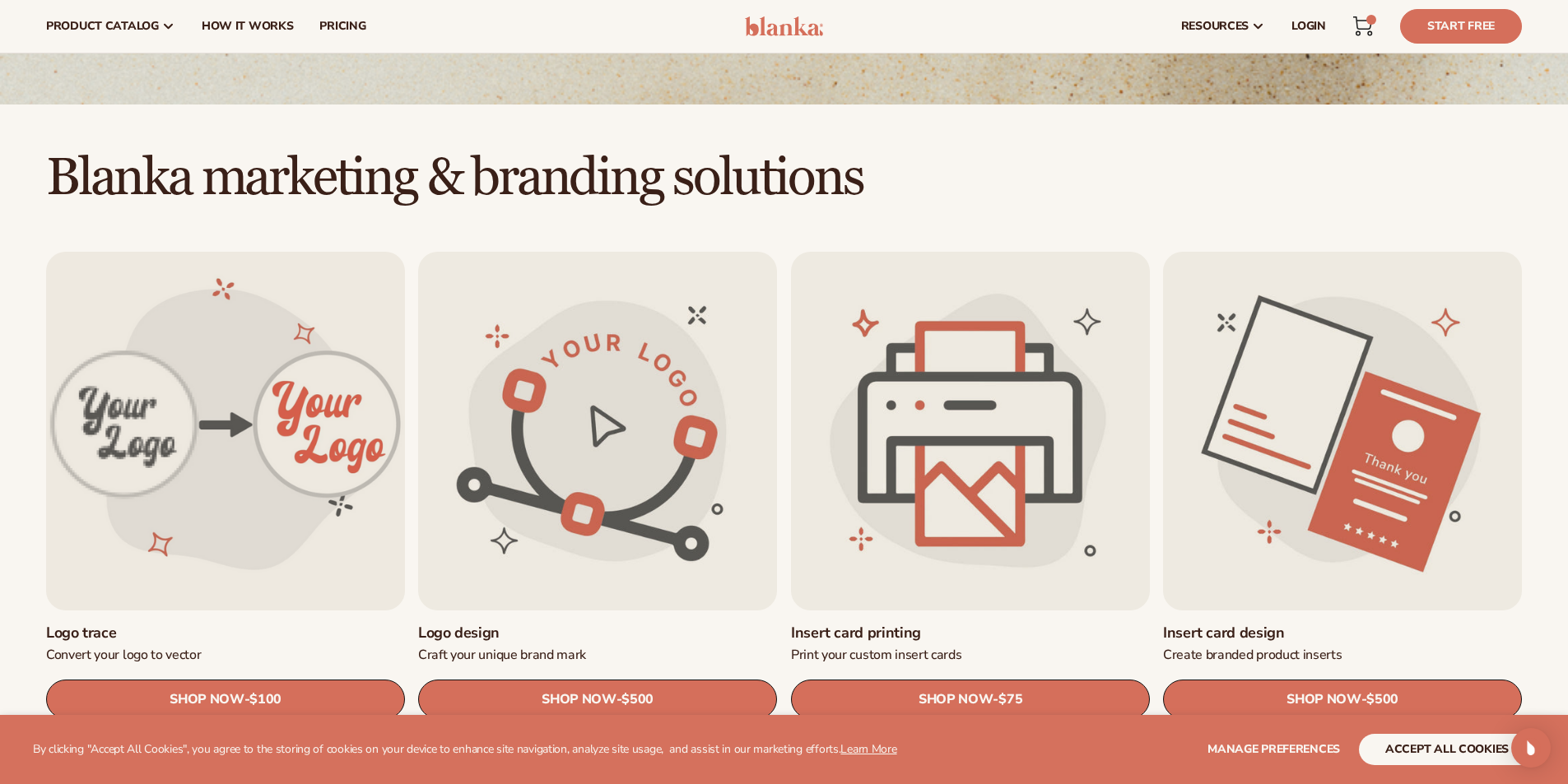
click at [250, 624] on link "Logo trace" at bounding box center [225, 633] width 359 height 19
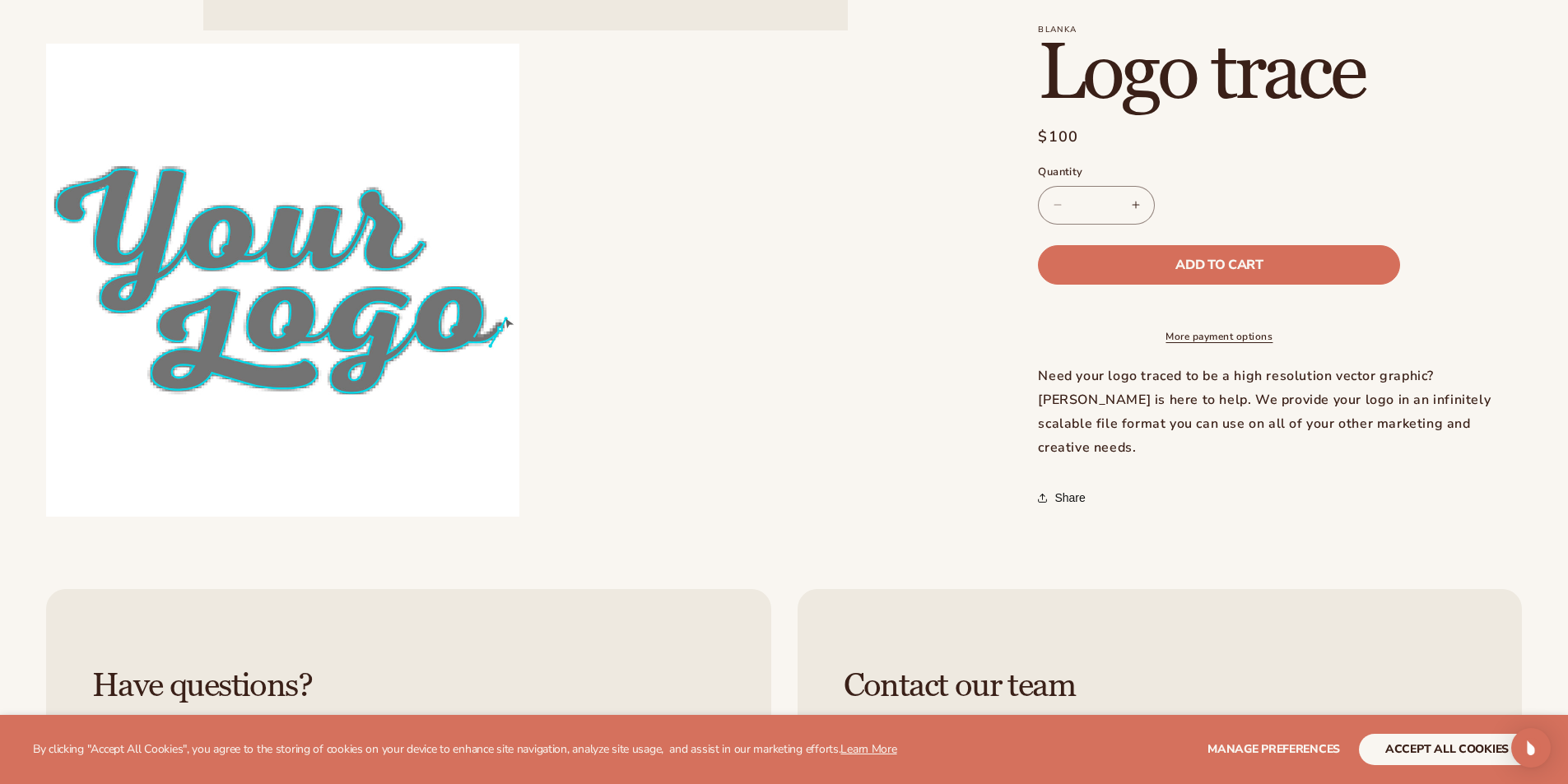
scroll to position [740, 0]
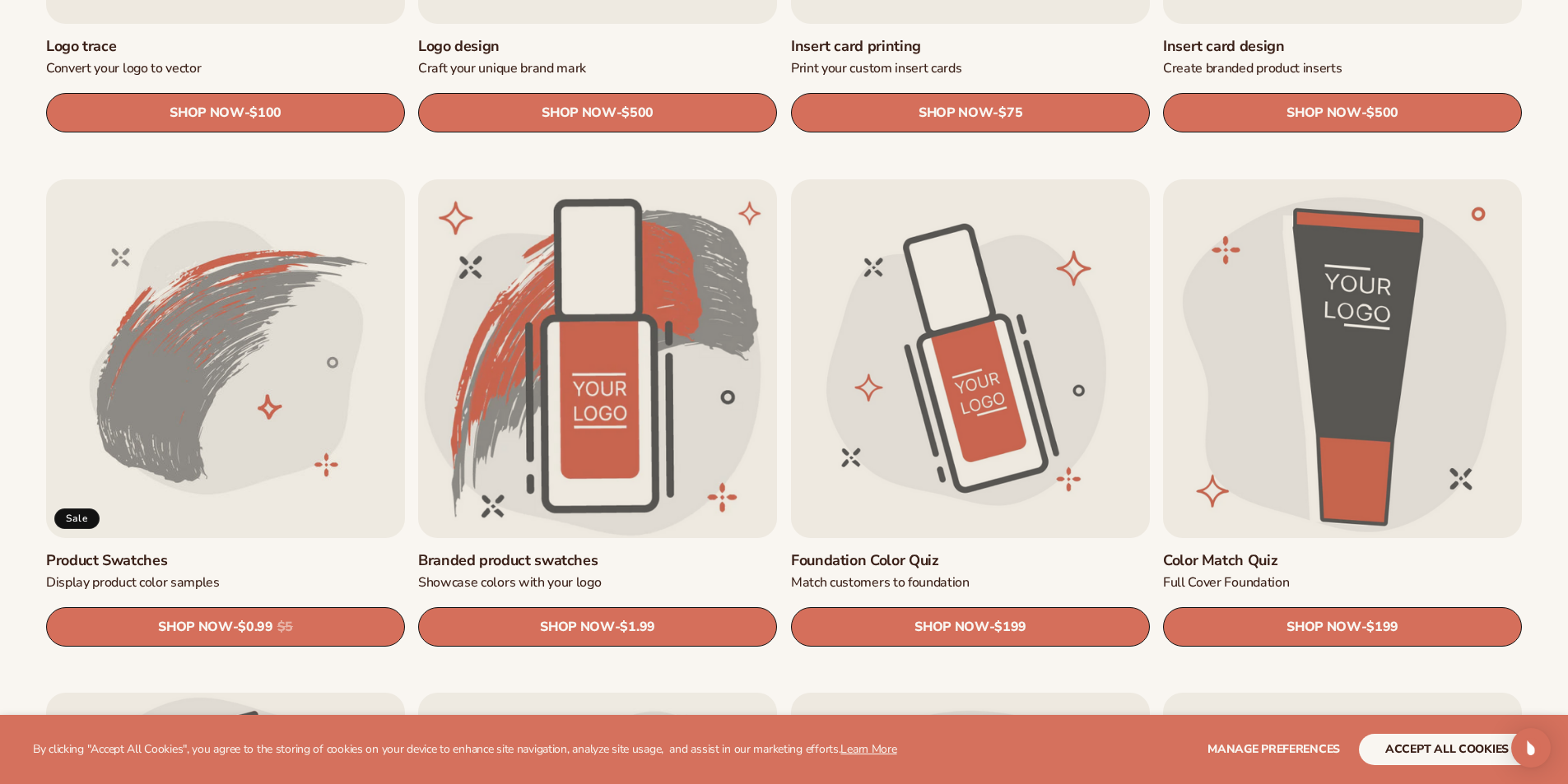
scroll to position [988, 0]
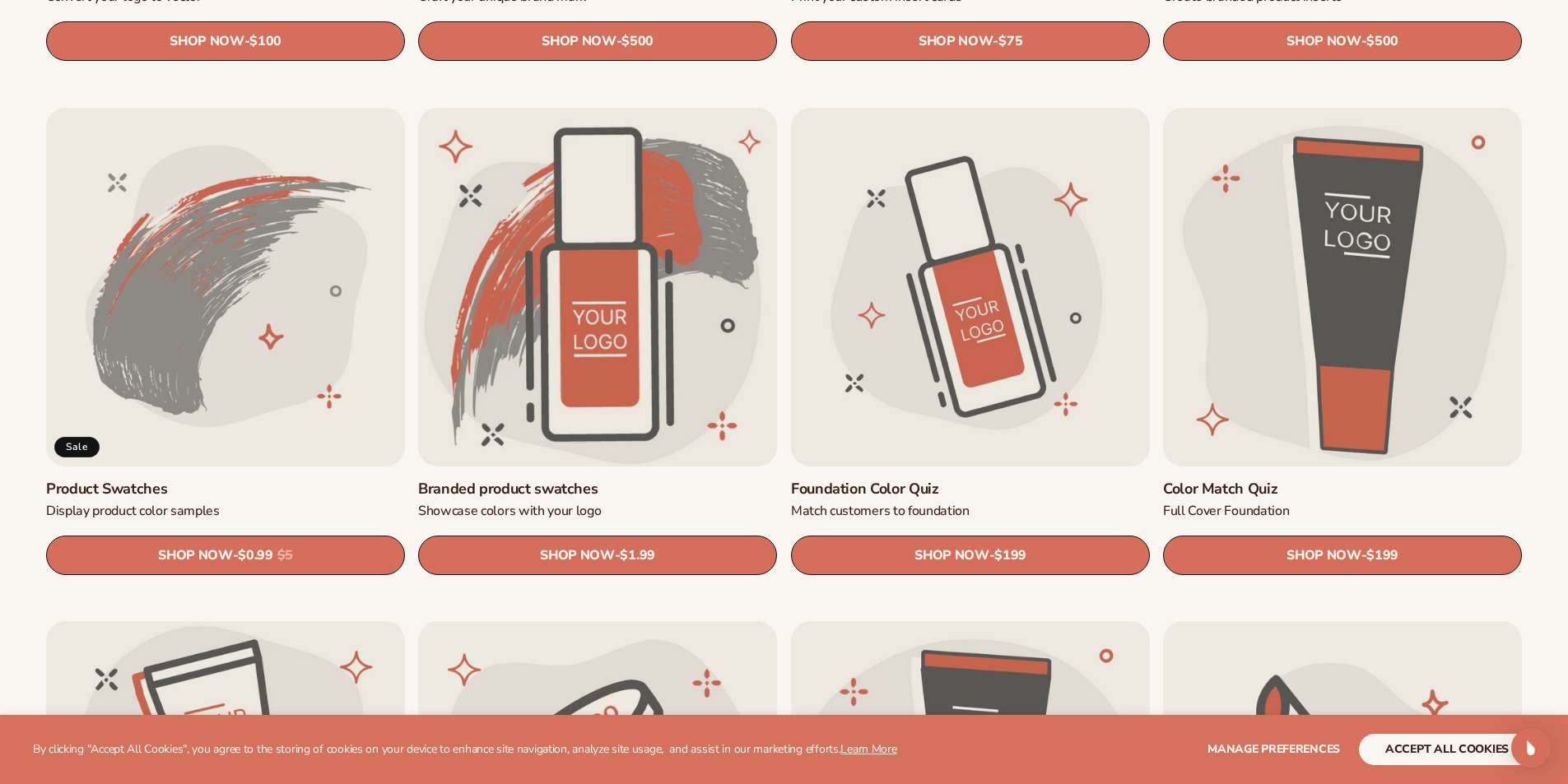
click at [291, 480] on link "Product Swatches" at bounding box center [225, 489] width 359 height 19
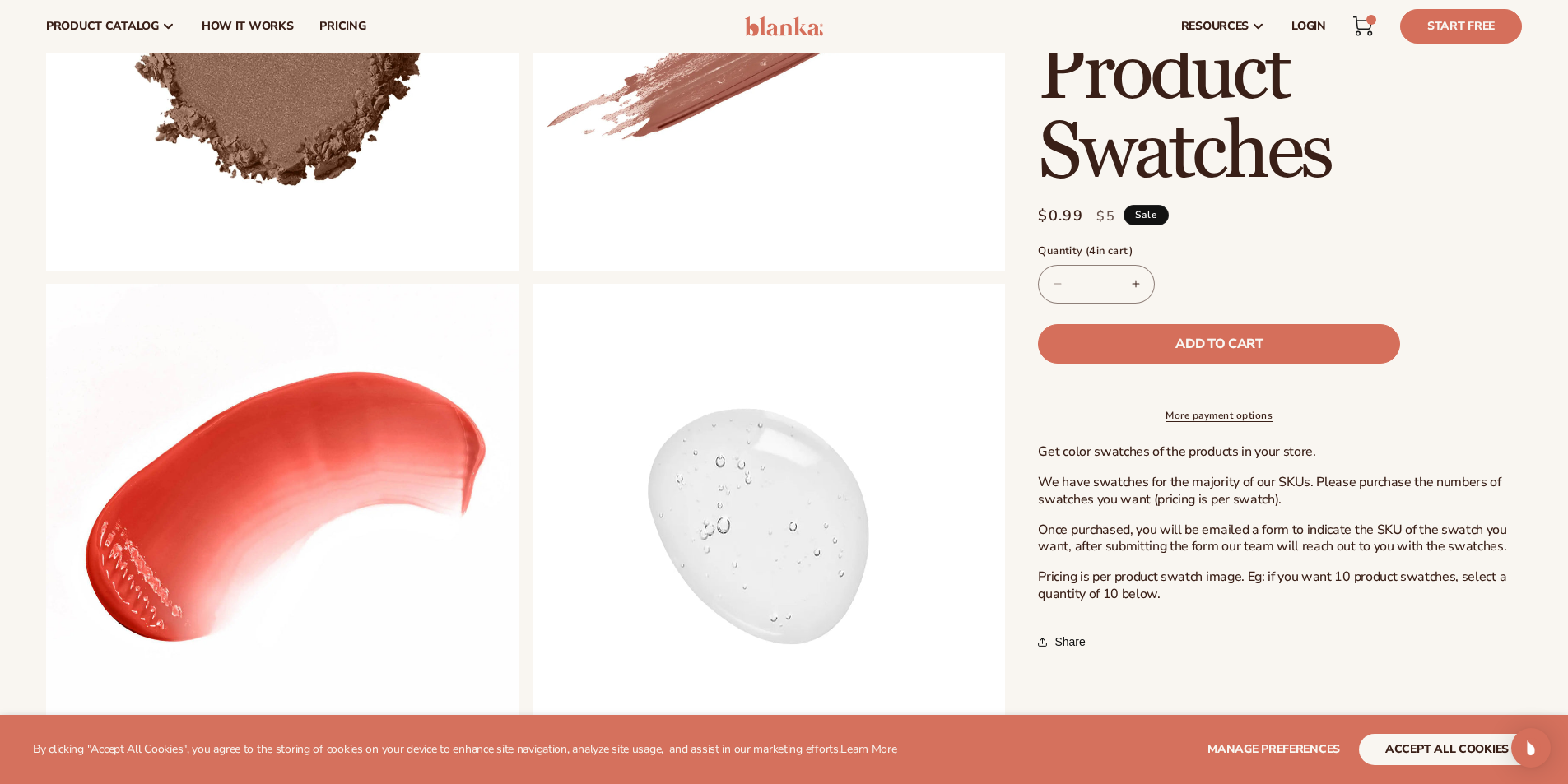
scroll to position [659, 0]
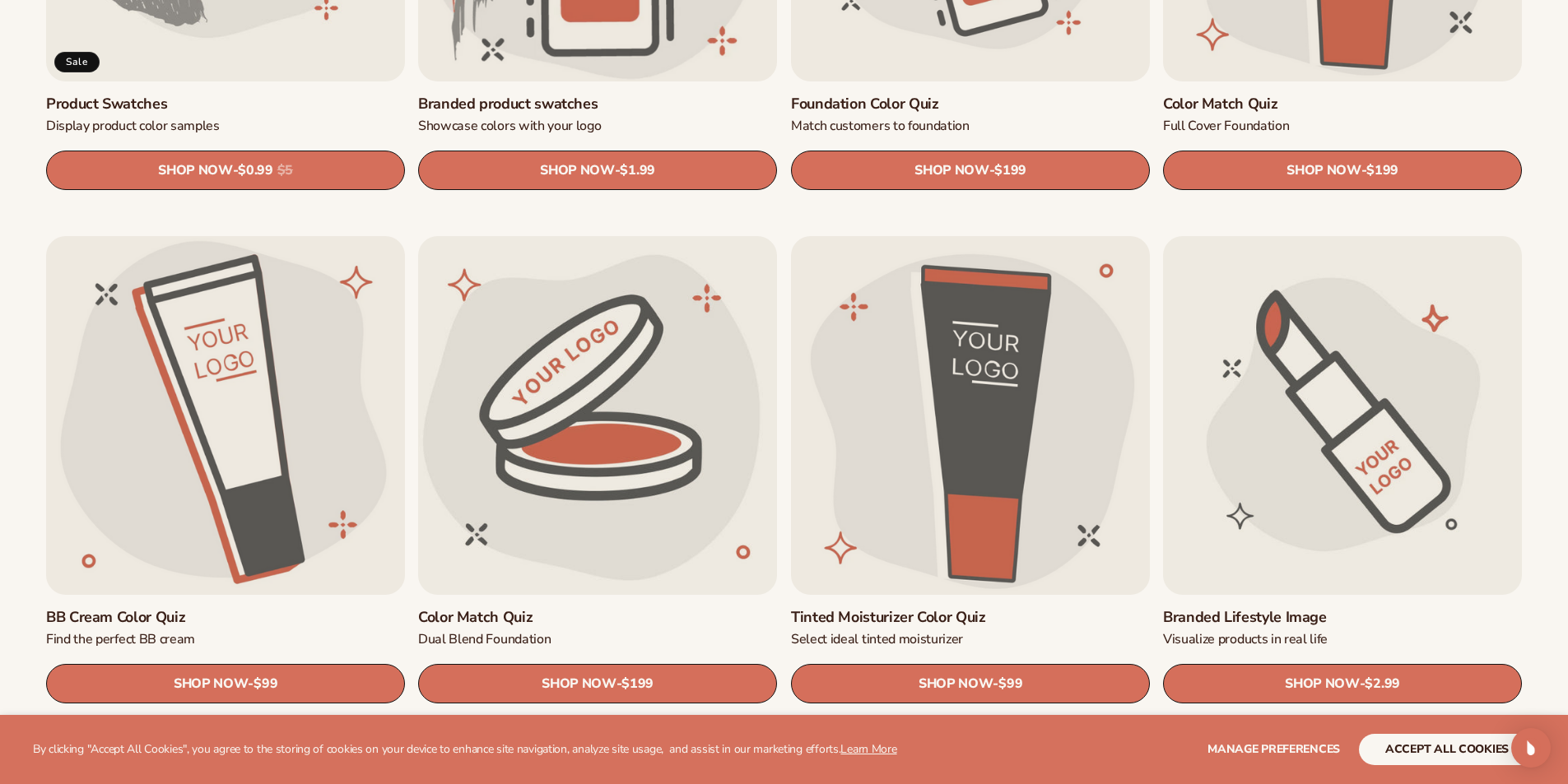
scroll to position [1565, 0]
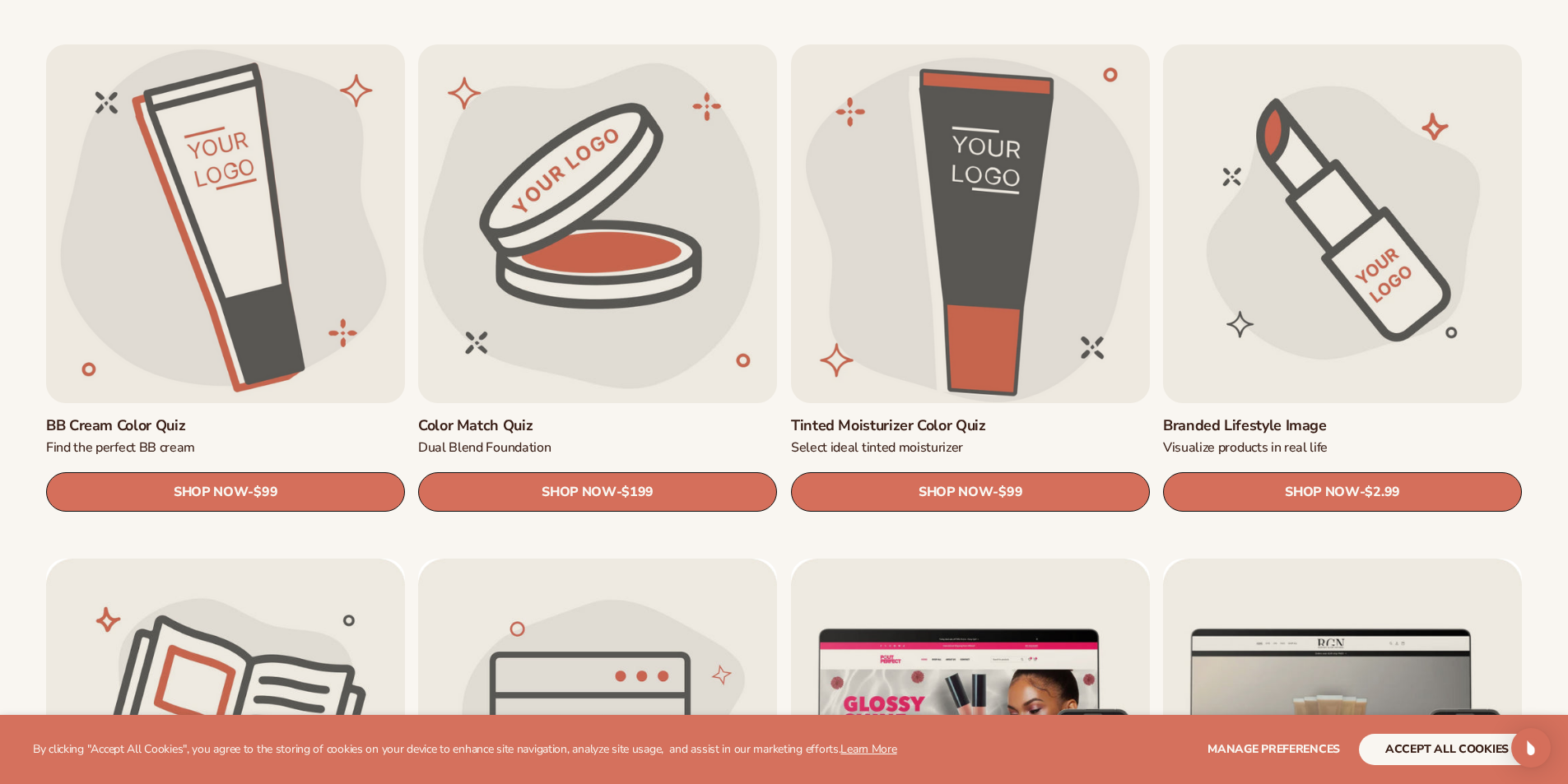
click at [1048, 416] on link "Tinted Moisturizer Color Quiz" at bounding box center [970, 425] width 359 height 19
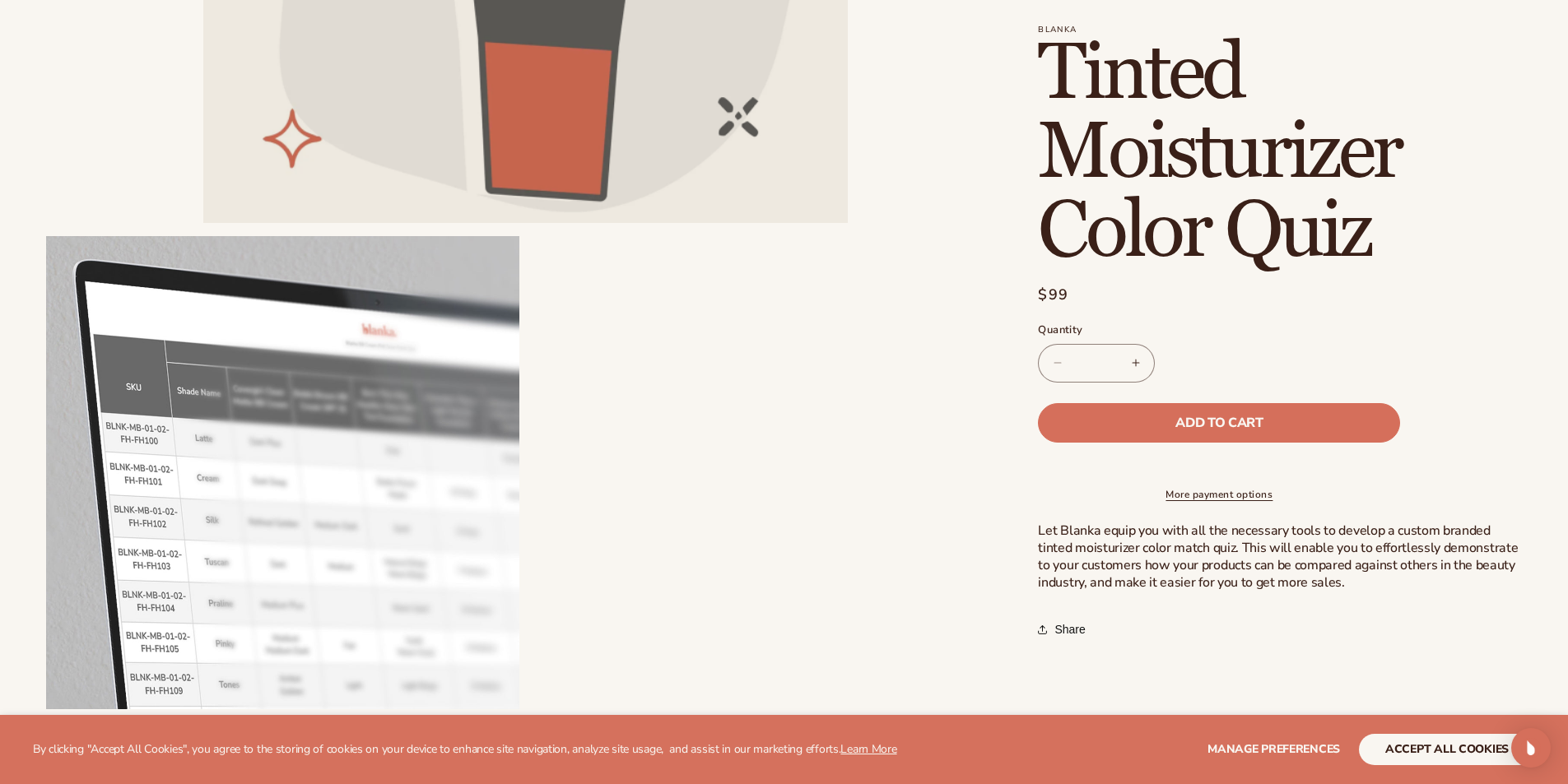
scroll to position [576, 0]
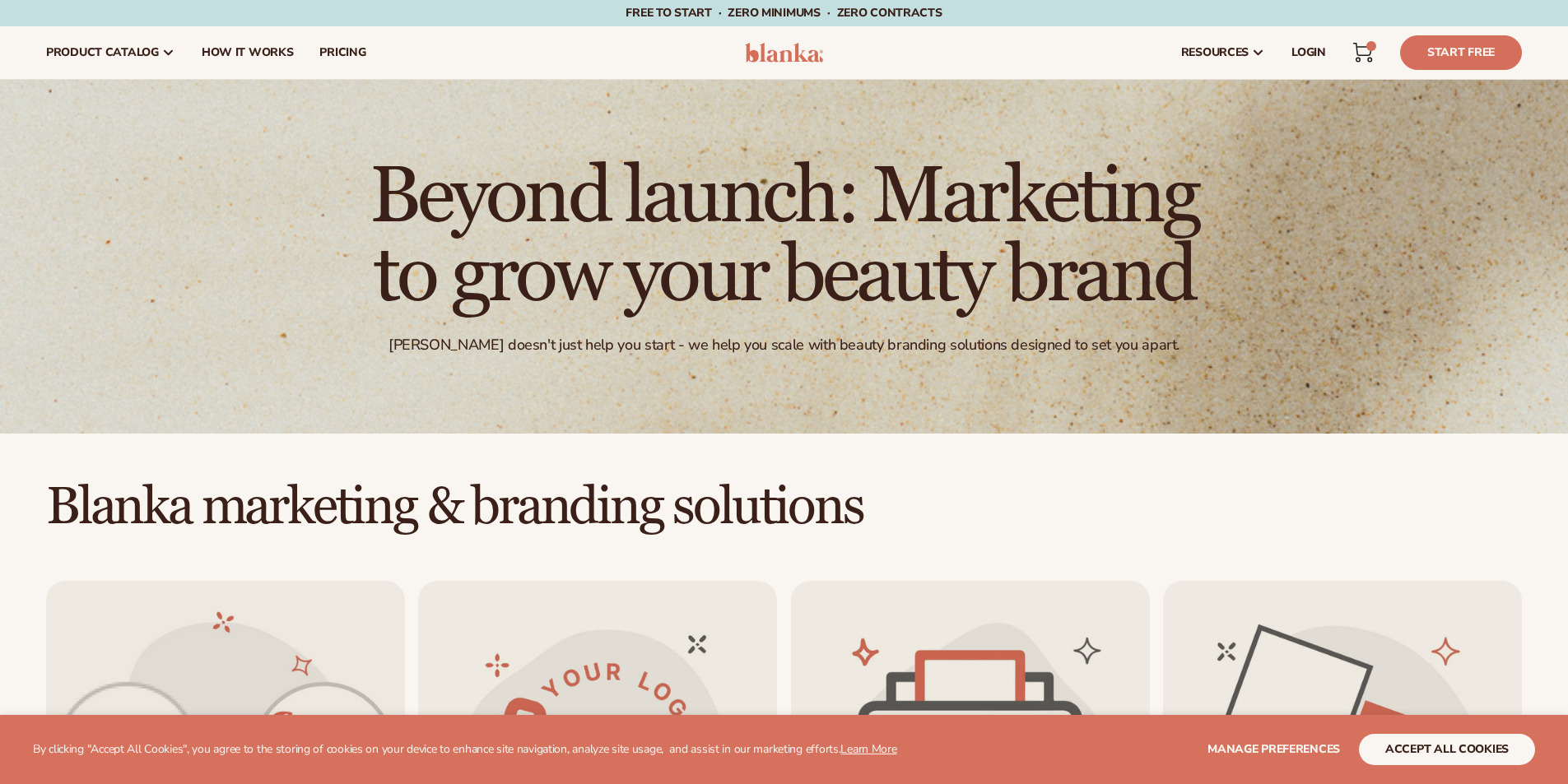
scroll to position [1565, 0]
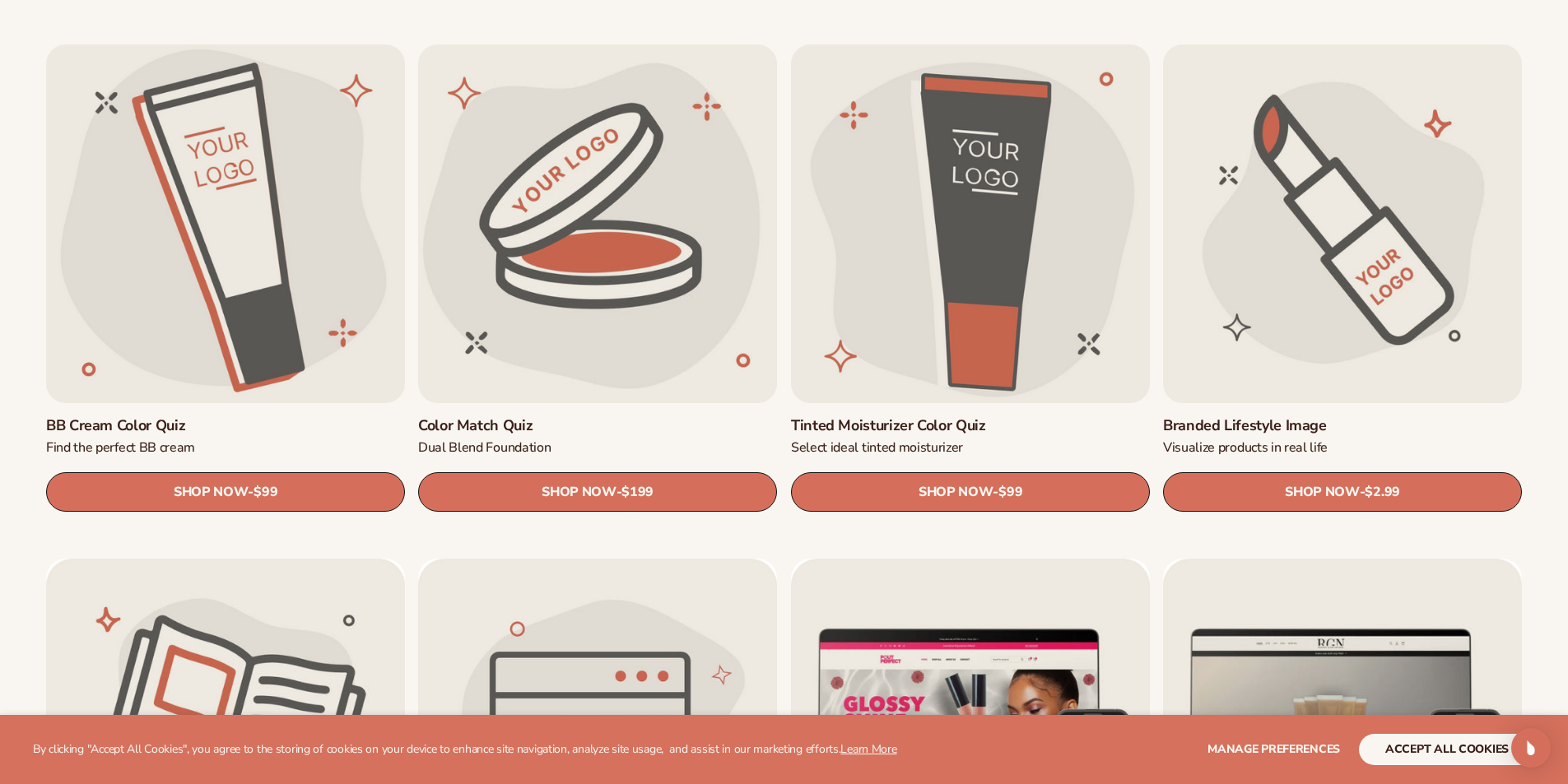
click at [1296, 416] on link "Branded Lifestyle Image" at bounding box center [1342, 425] width 359 height 19
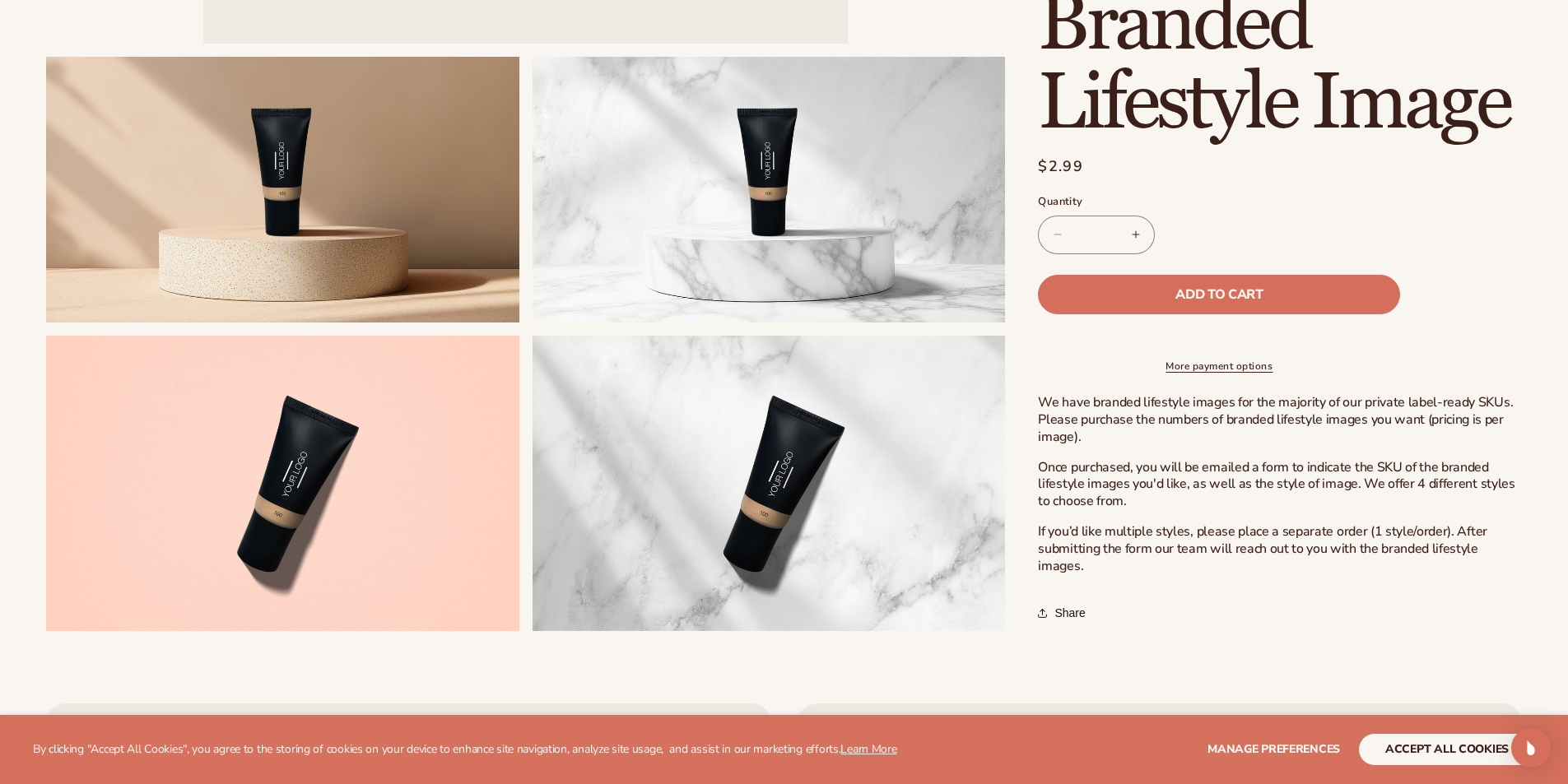
scroll to position [740, 0]
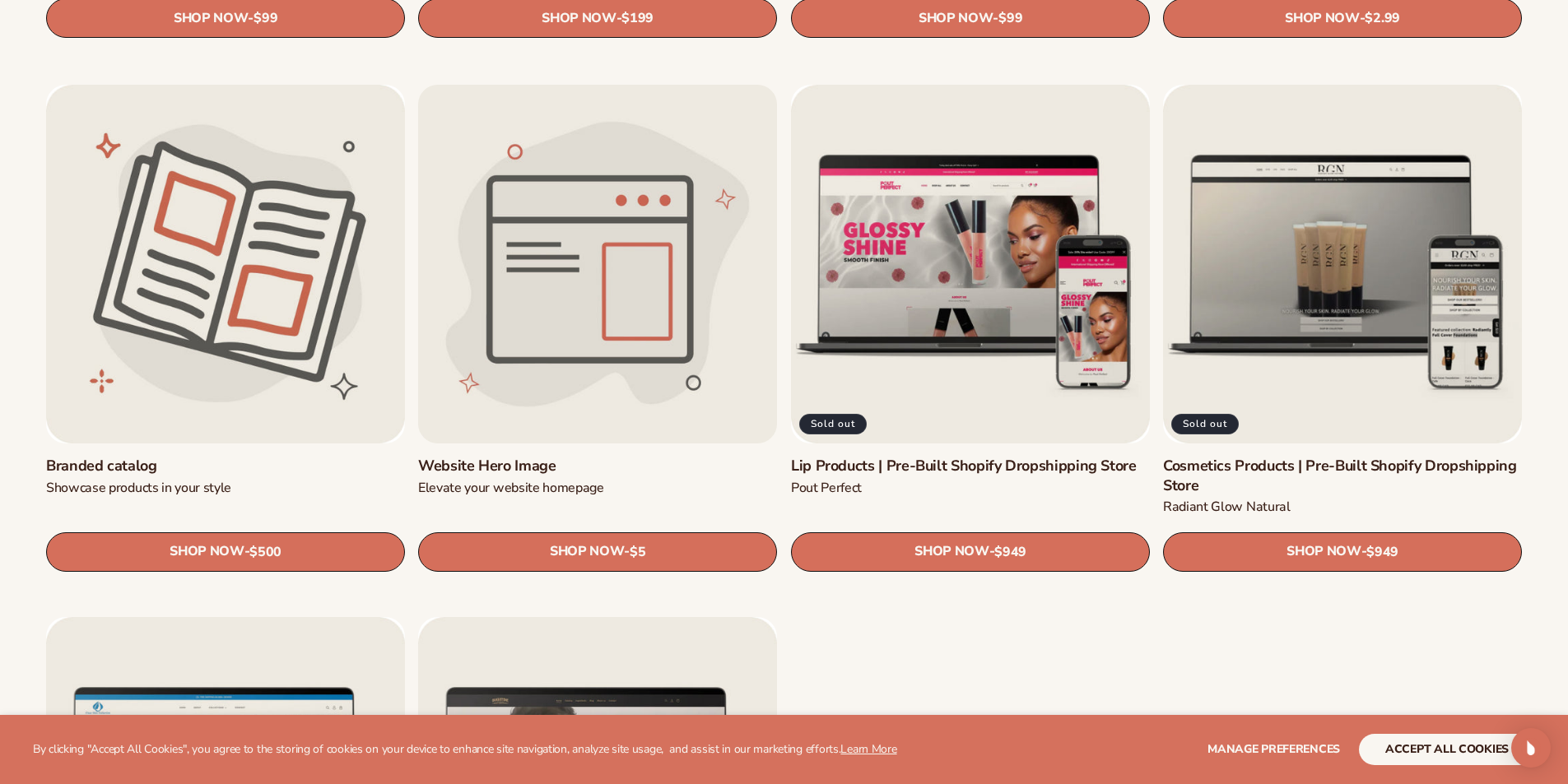
scroll to position [2058, 0]
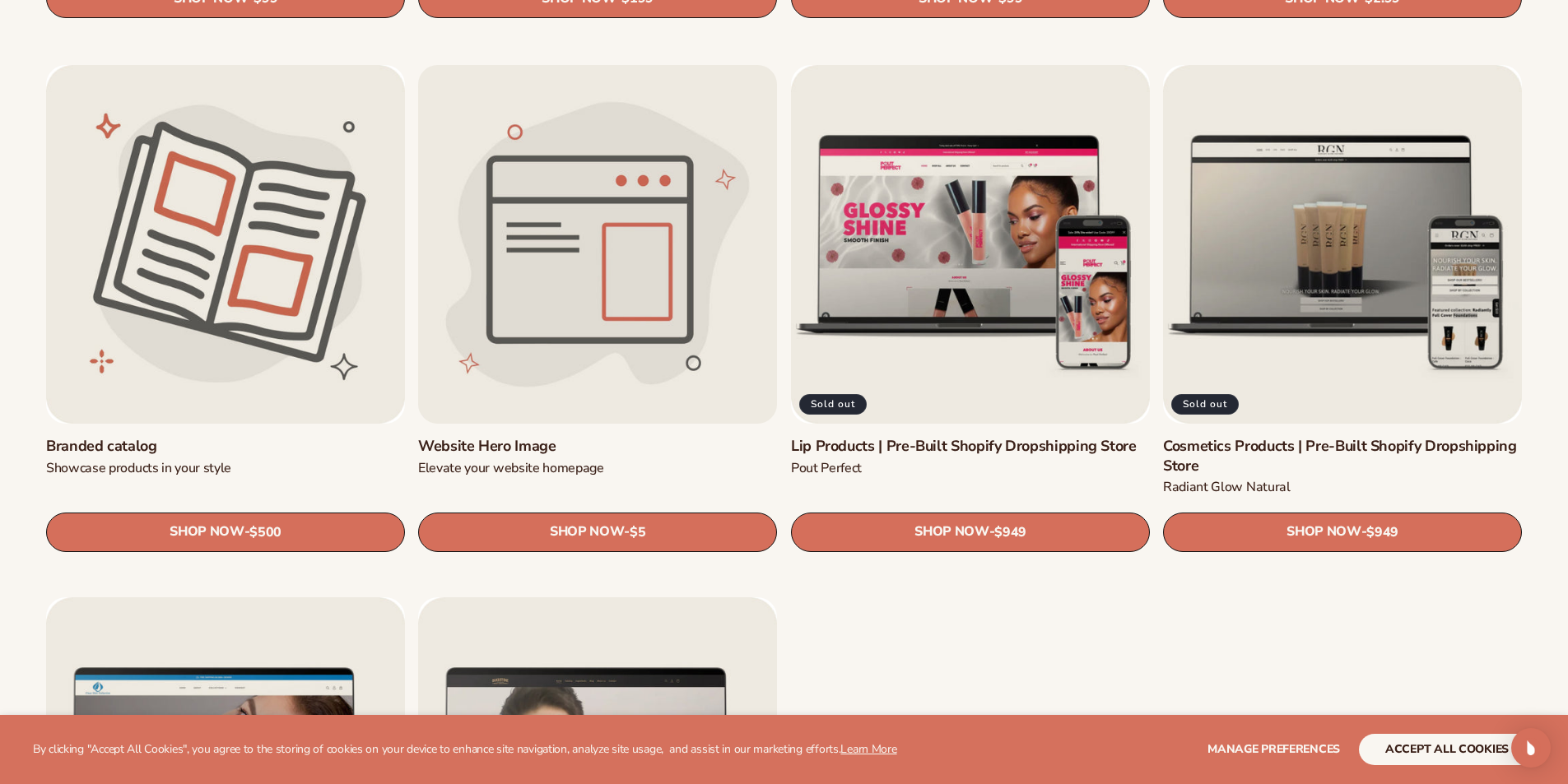
click at [573, 437] on link "Website Hero Image" at bounding box center [597, 447] width 359 height 19
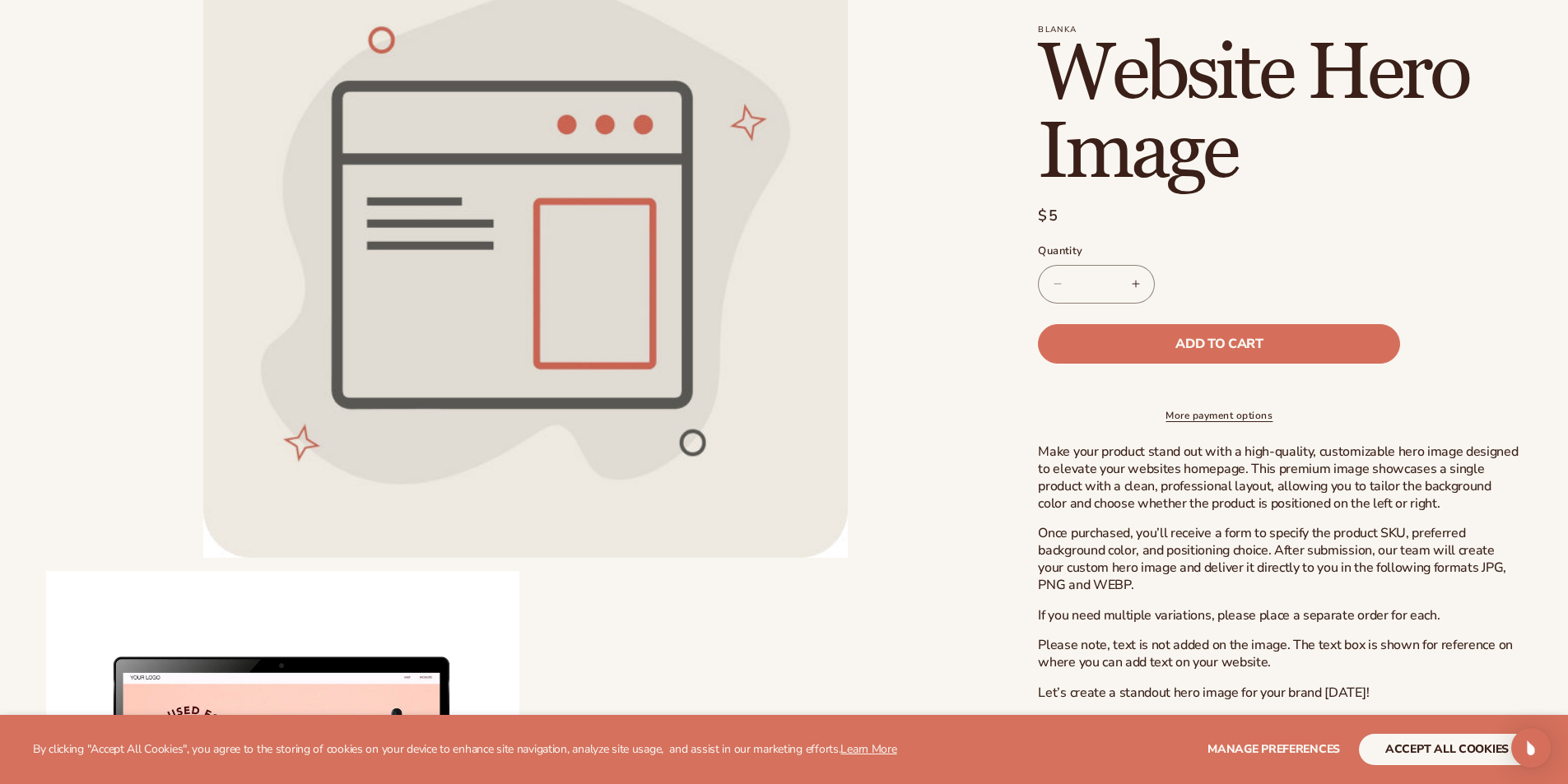
scroll to position [576, 0]
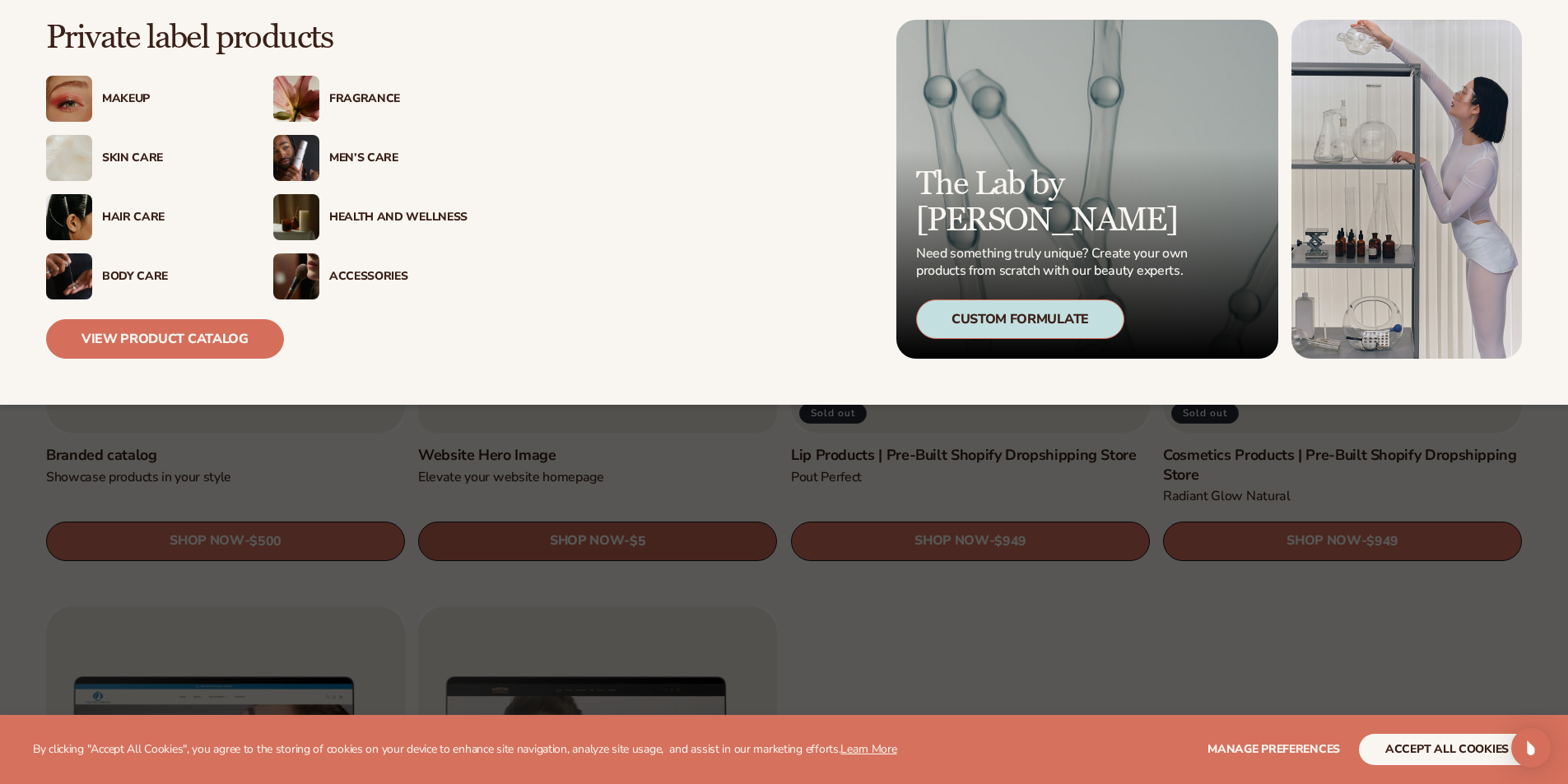
scroll to position [2058, 0]
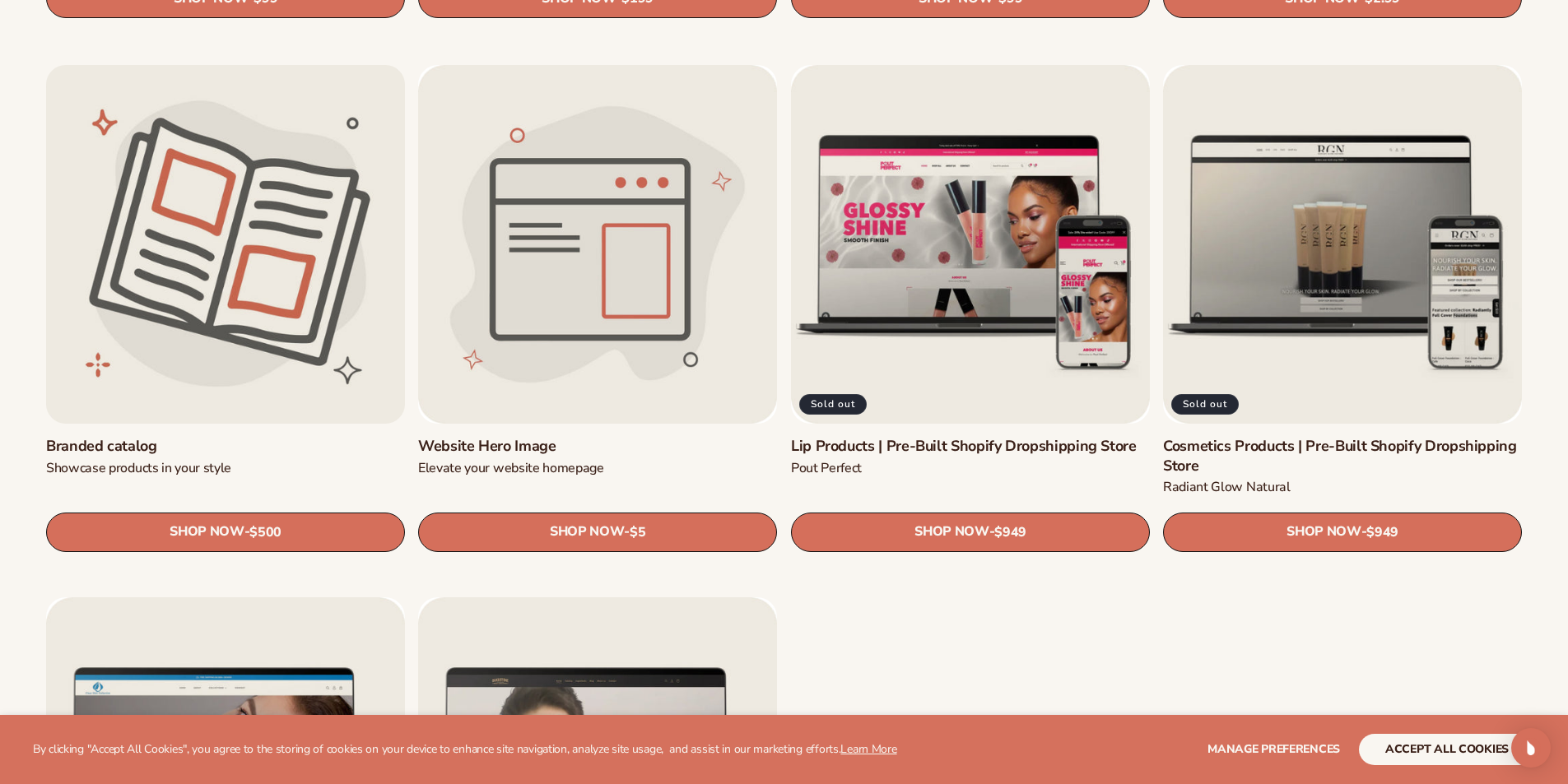
click at [269, 437] on link "Branded catalog" at bounding box center [225, 447] width 359 height 19
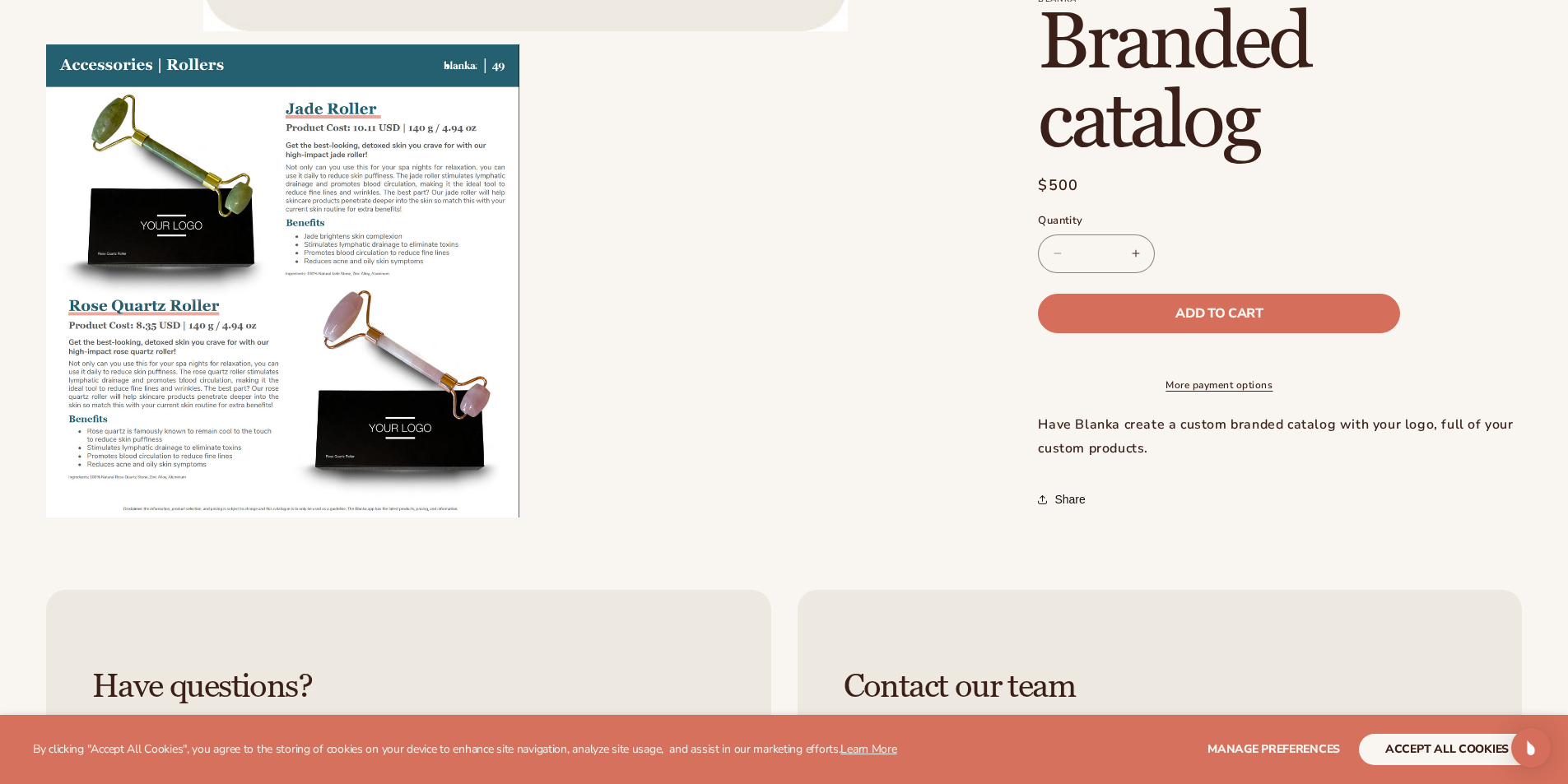
scroll to position [740, 0]
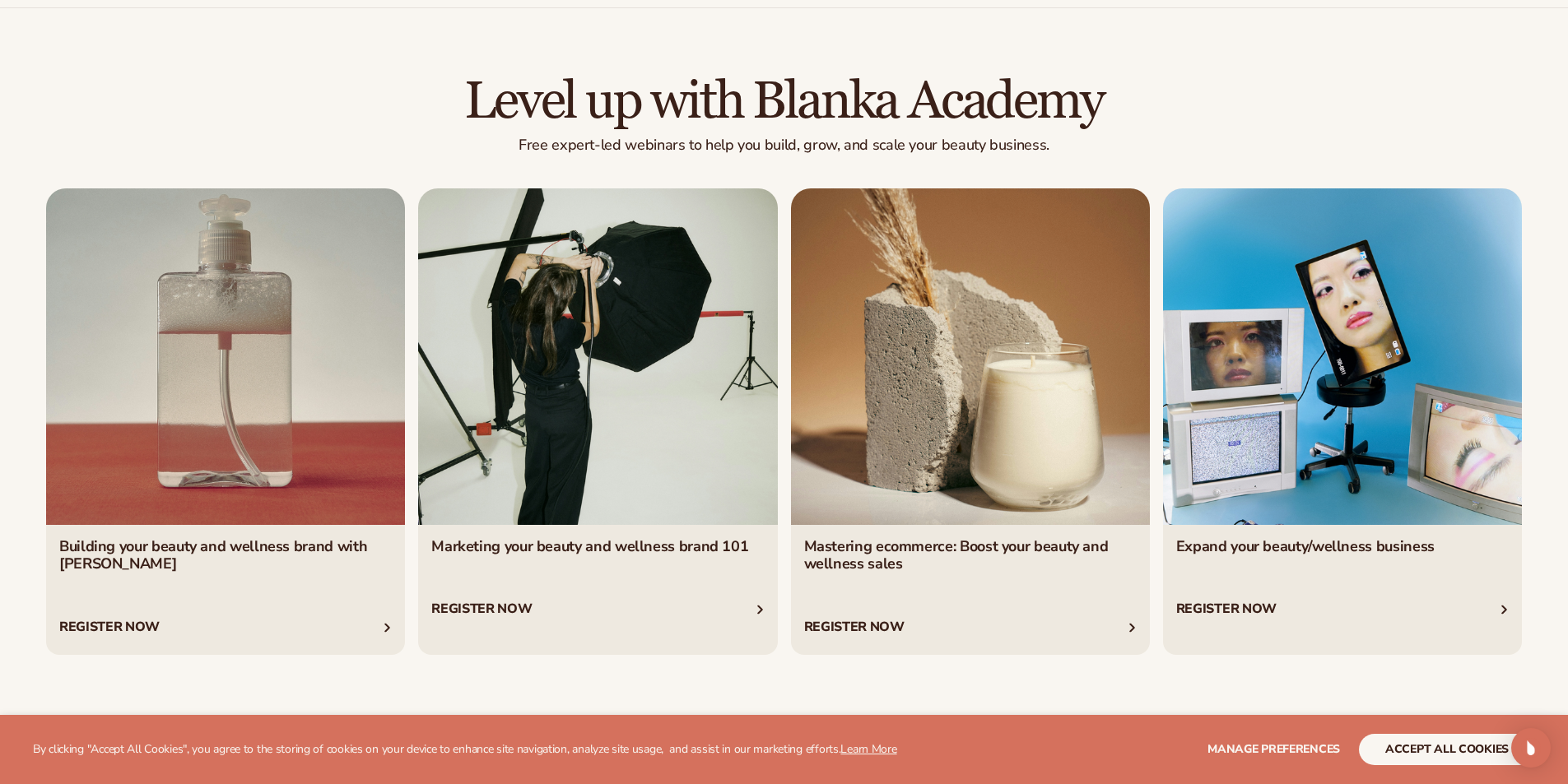
scroll to position [3294, 0]
